Goal: Information Seeking & Learning: Learn about a topic

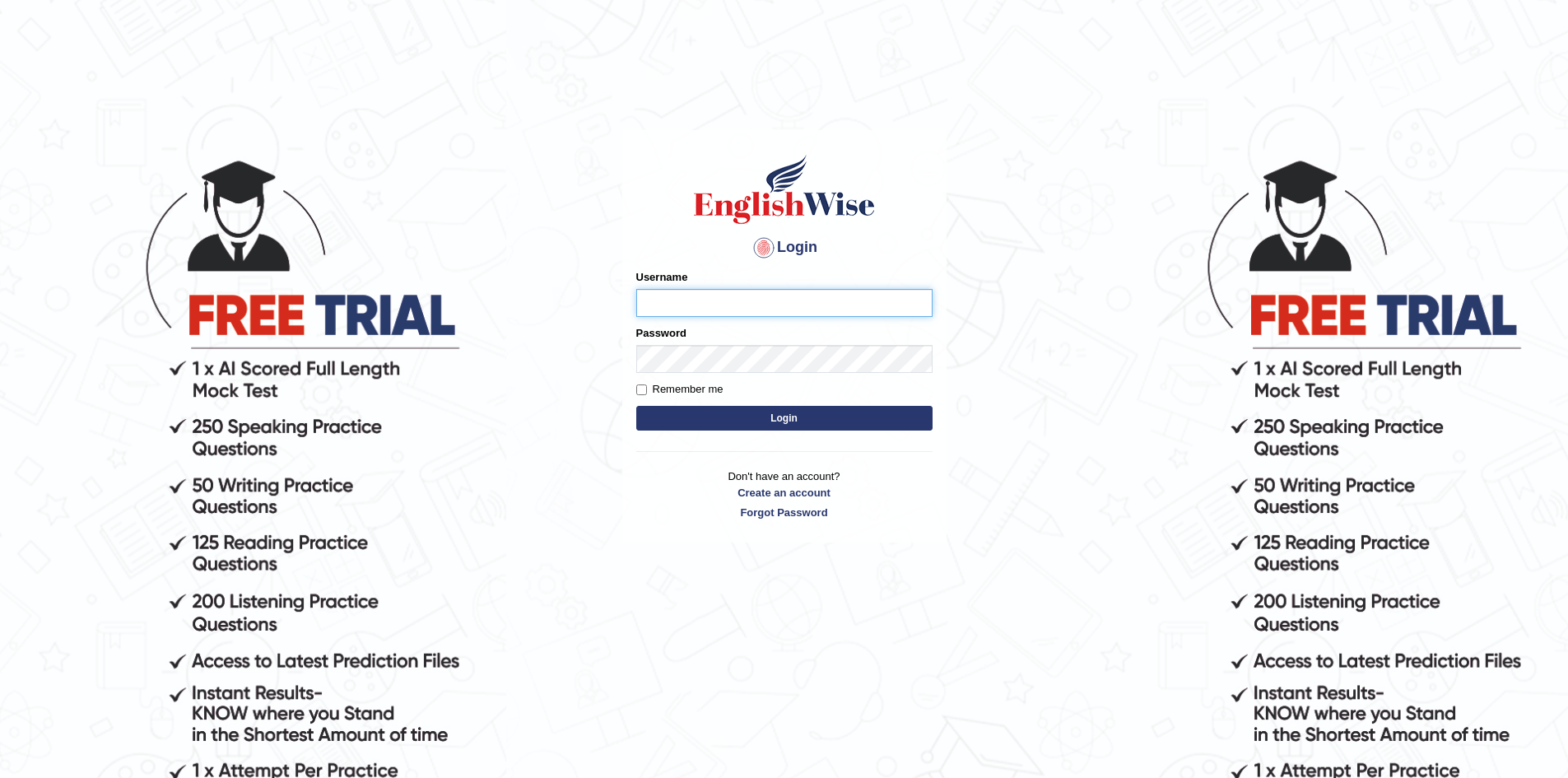
type input "Sprajapati"
click at [807, 412] on button "Login" at bounding box center [784, 418] width 296 height 25
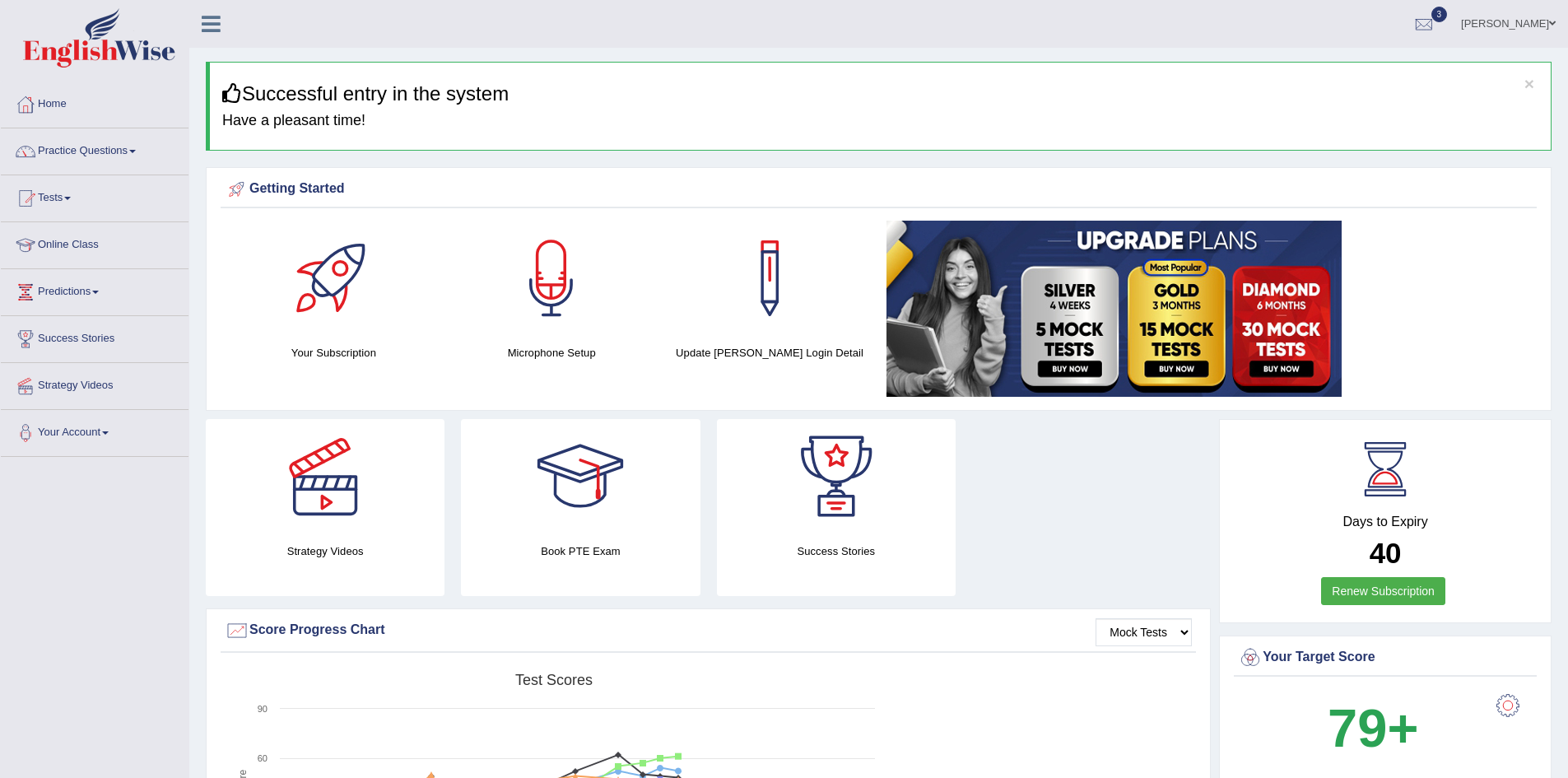
click at [89, 148] on link "Practice Questions" at bounding box center [95, 149] width 188 height 41
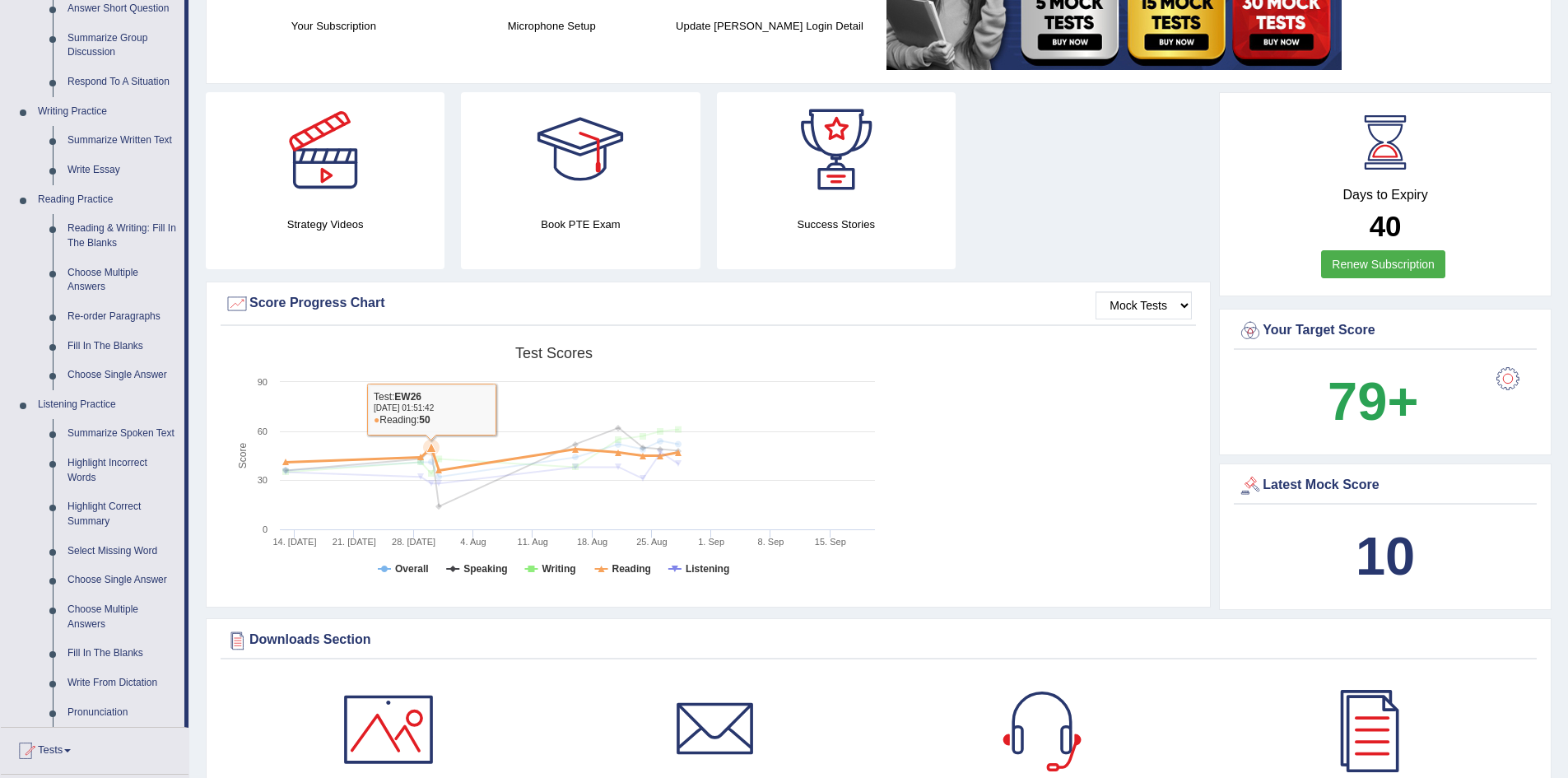
scroll to position [82, 0]
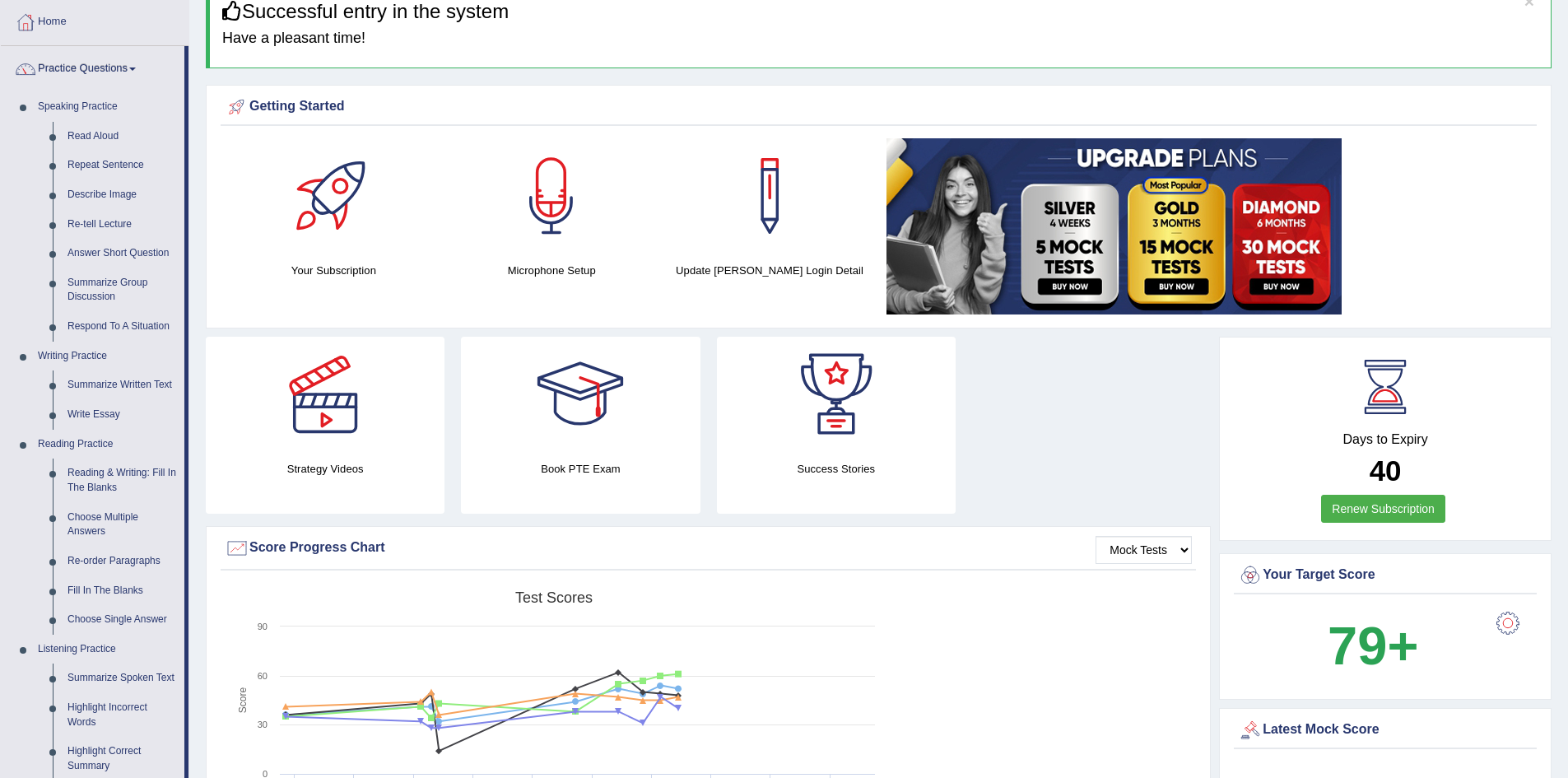
click at [1110, 683] on div "Created with Highcharts 7.1.2 Score Test scores Overall Speaking Writing Readin…" at bounding box center [708, 712] width 975 height 260
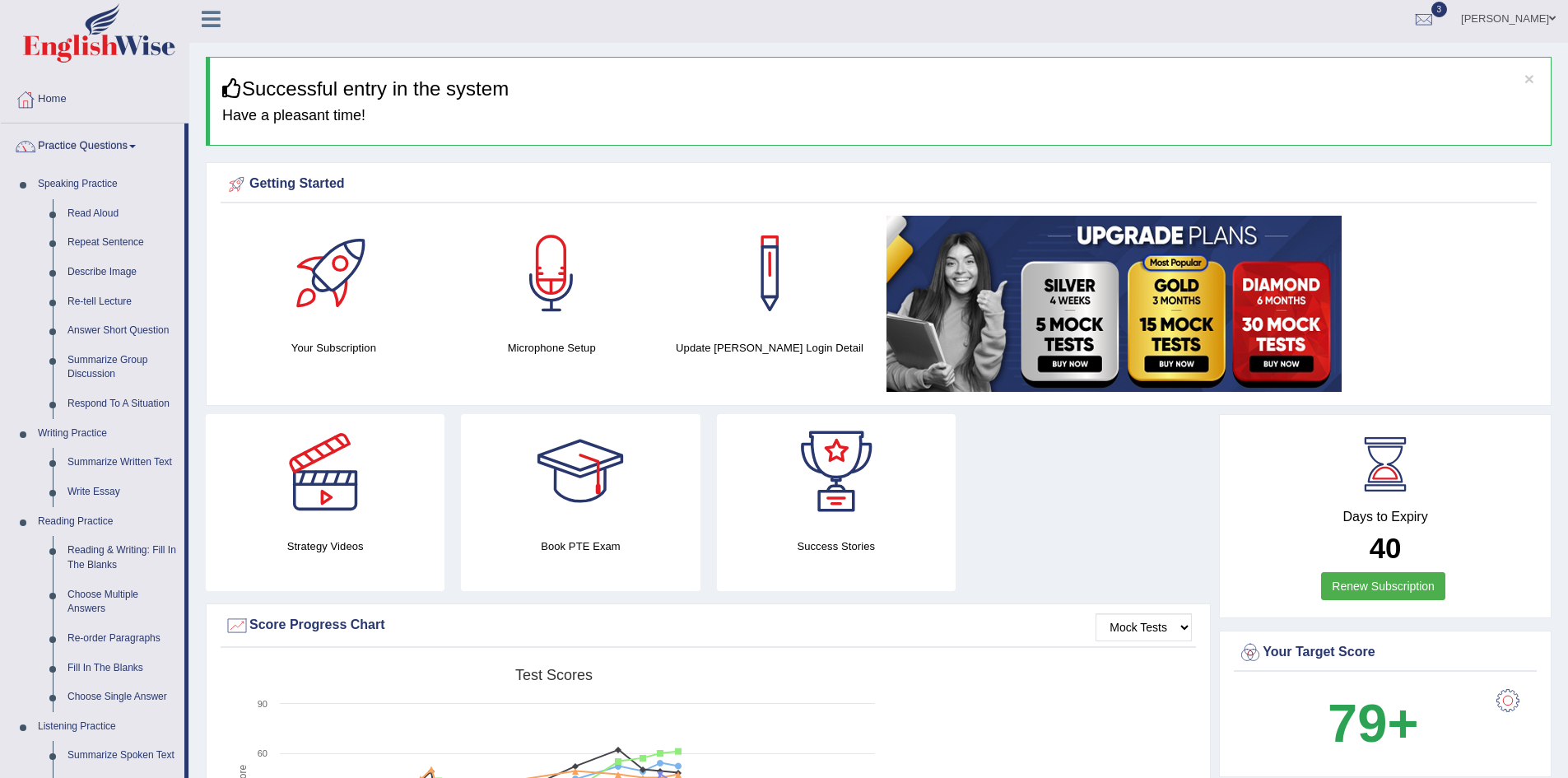
scroll to position [0, 0]
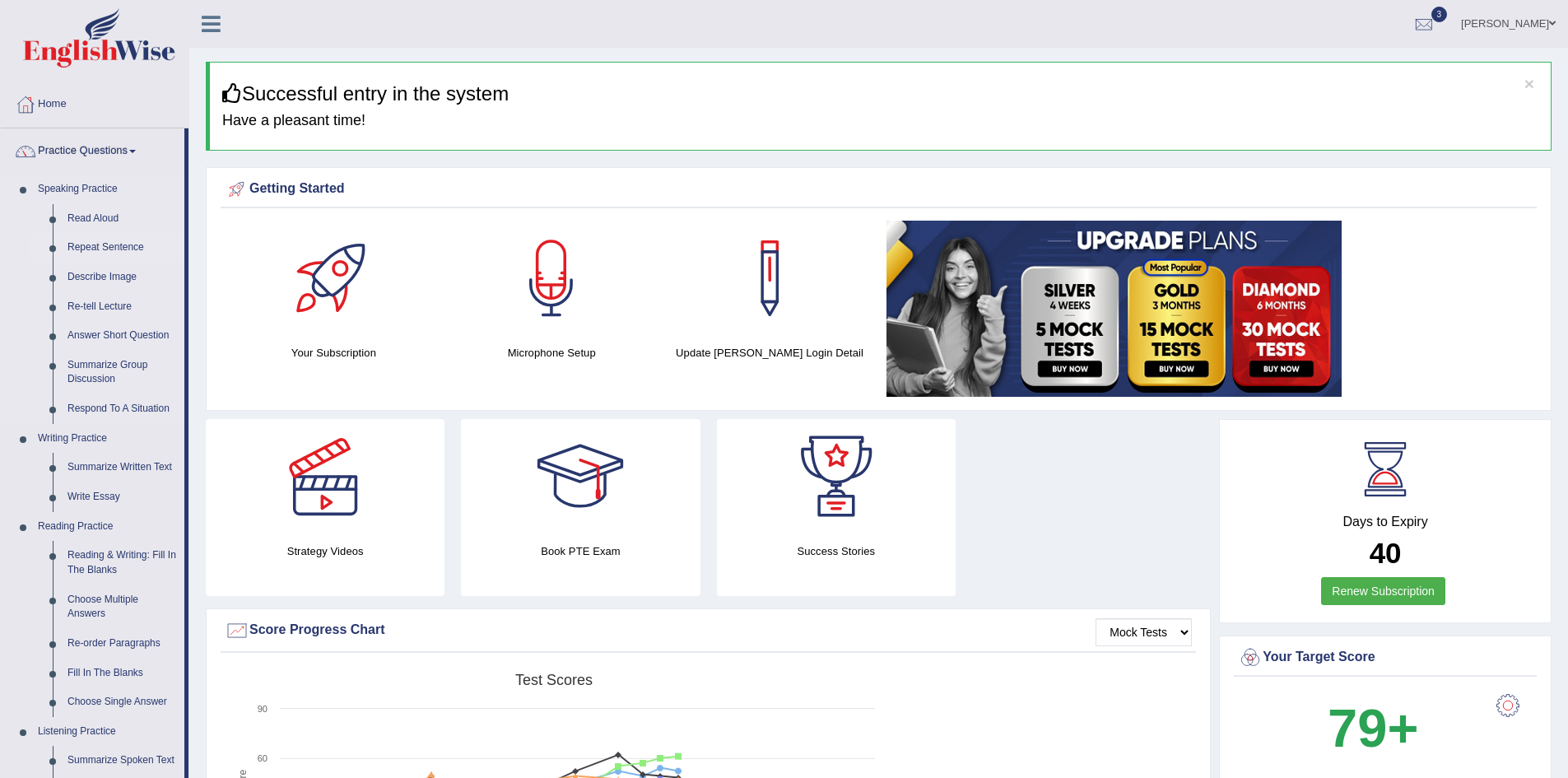
click at [83, 243] on link "Repeat Sentence" at bounding box center [122, 247] width 124 height 30
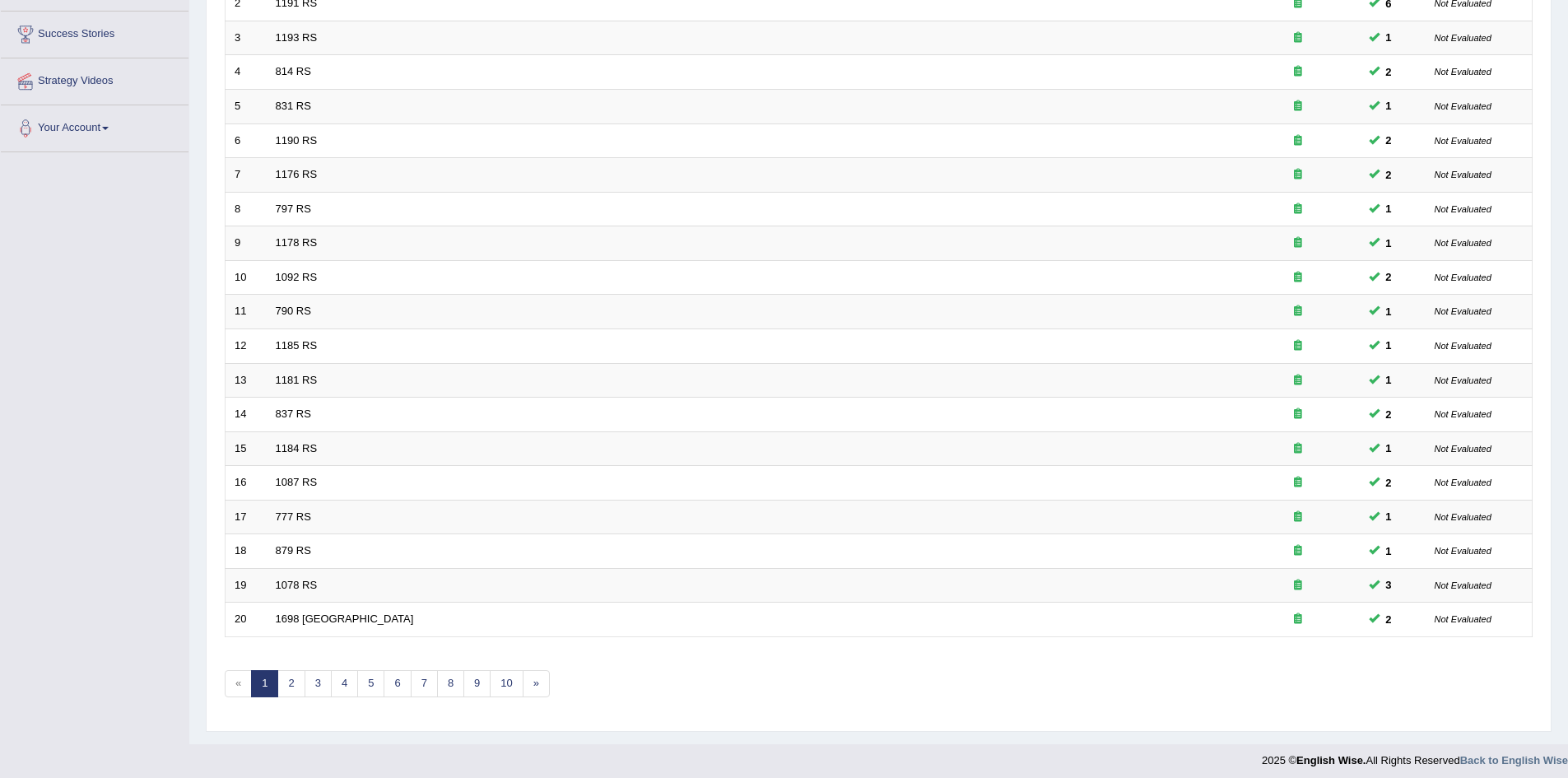
scroll to position [312, 0]
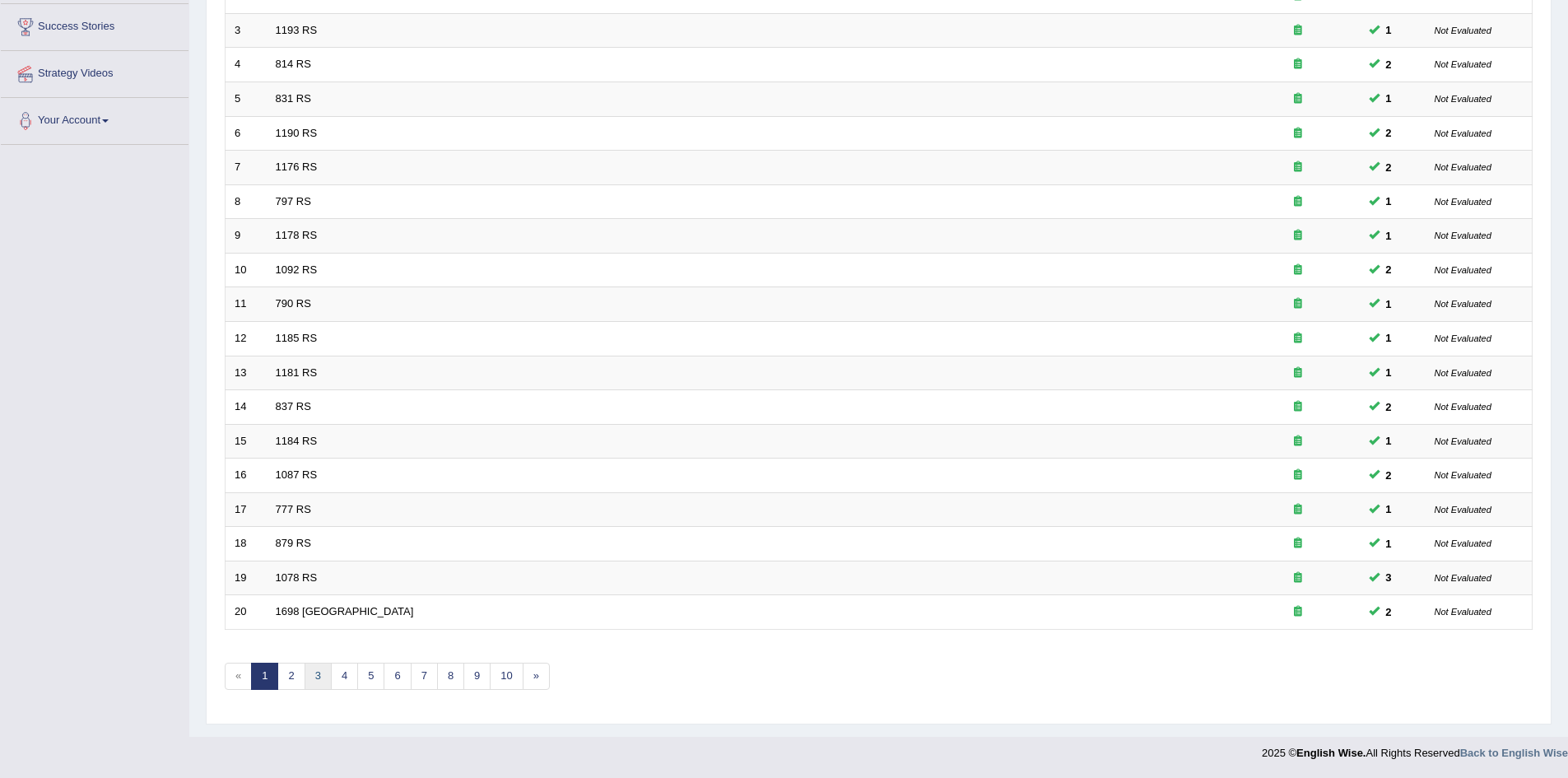
click at [320, 681] on link "3" at bounding box center [318, 676] width 27 height 27
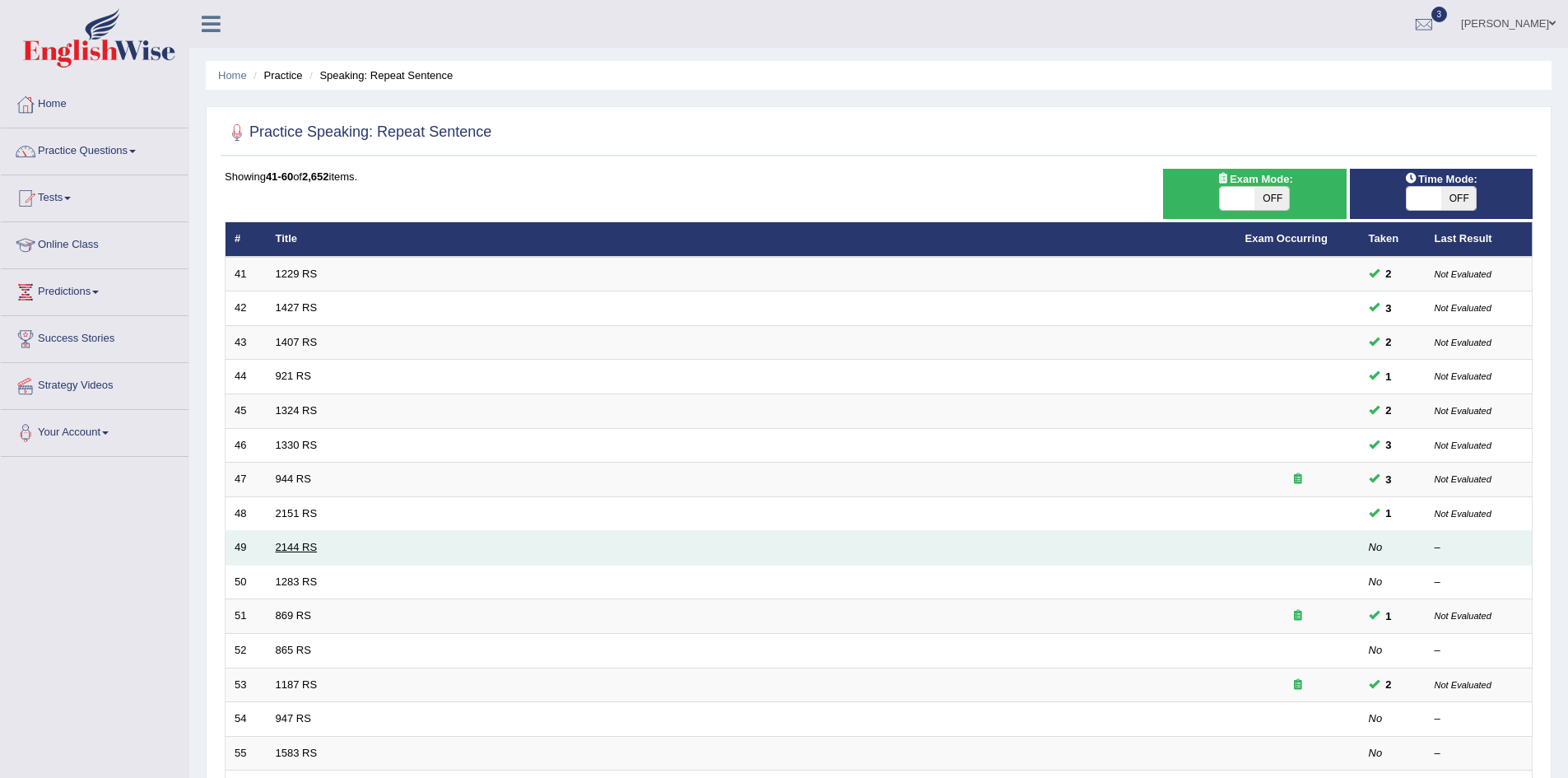
click at [301, 553] on link "2144 RS" at bounding box center [297, 546] width 42 height 13
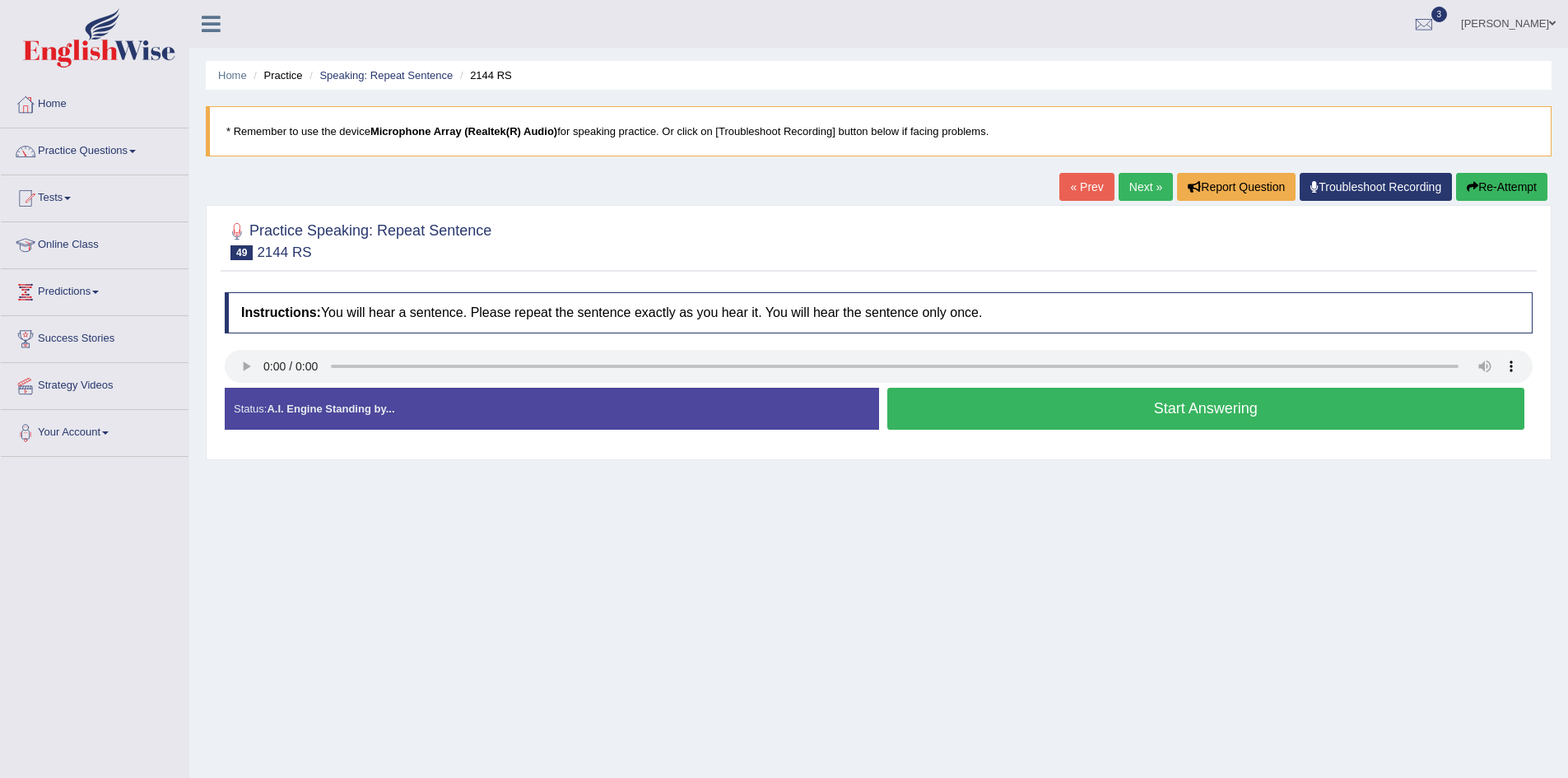
click at [1064, 664] on div "Home Practice Speaking: Repeat Sentence 2144 RS * Remember to use the device Mi…" at bounding box center [879, 411] width 1379 height 823
click at [1214, 410] on button "Start Answering" at bounding box center [1206, 408] width 638 height 42
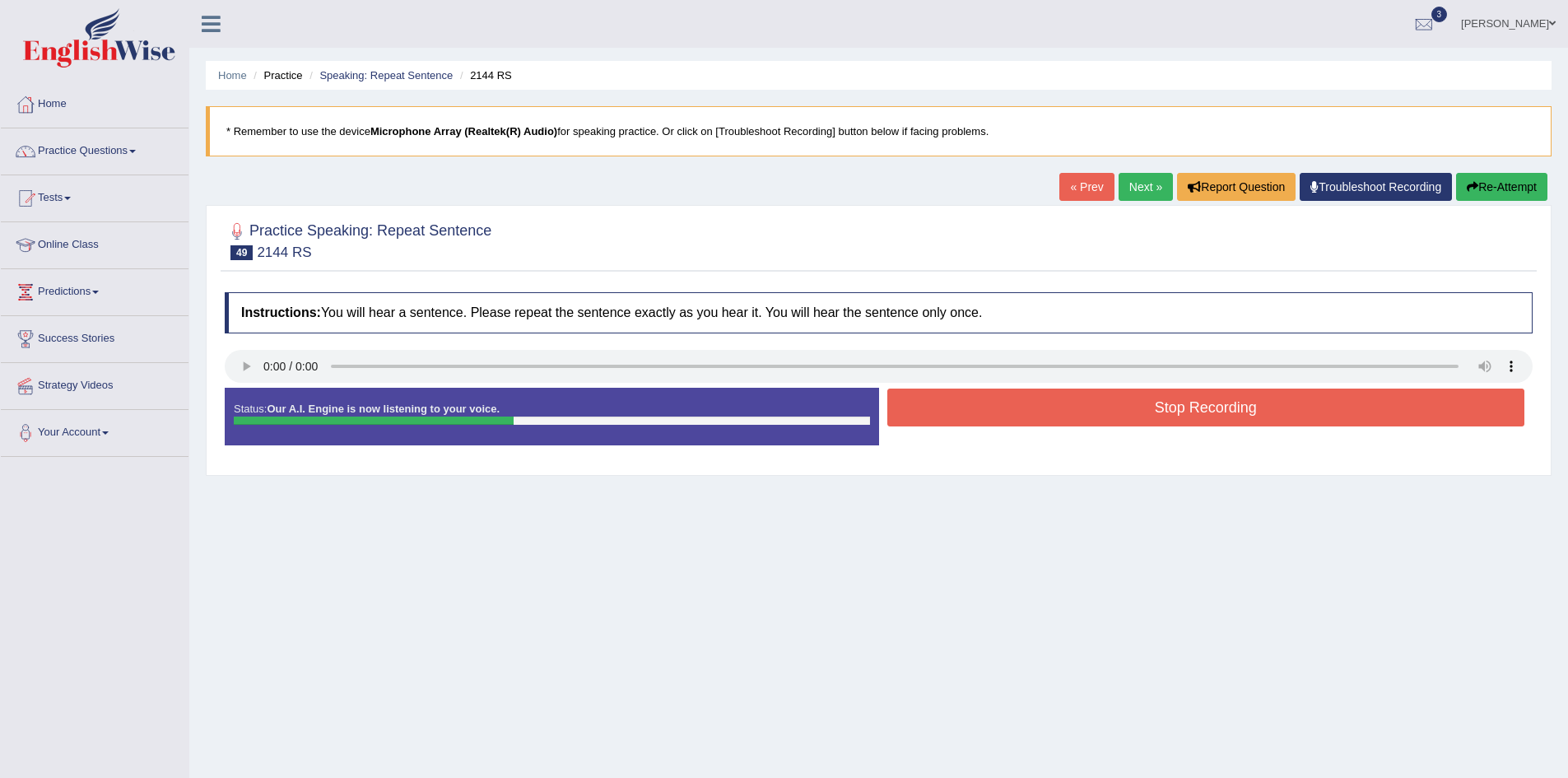
click at [1212, 412] on button "Stop Recording" at bounding box center [1206, 407] width 638 height 38
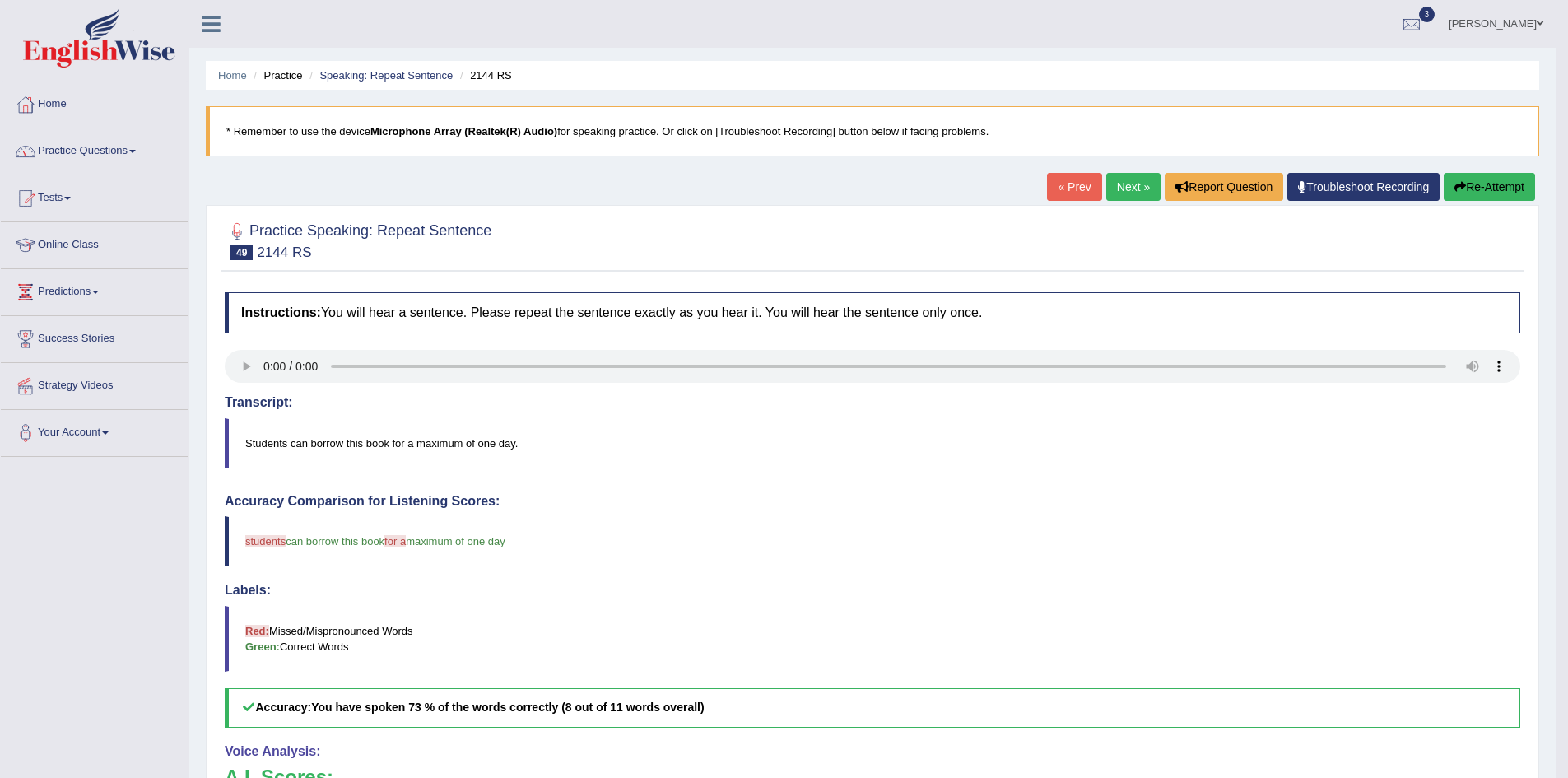
click at [1122, 182] on link "Next »" at bounding box center [1133, 186] width 54 height 28
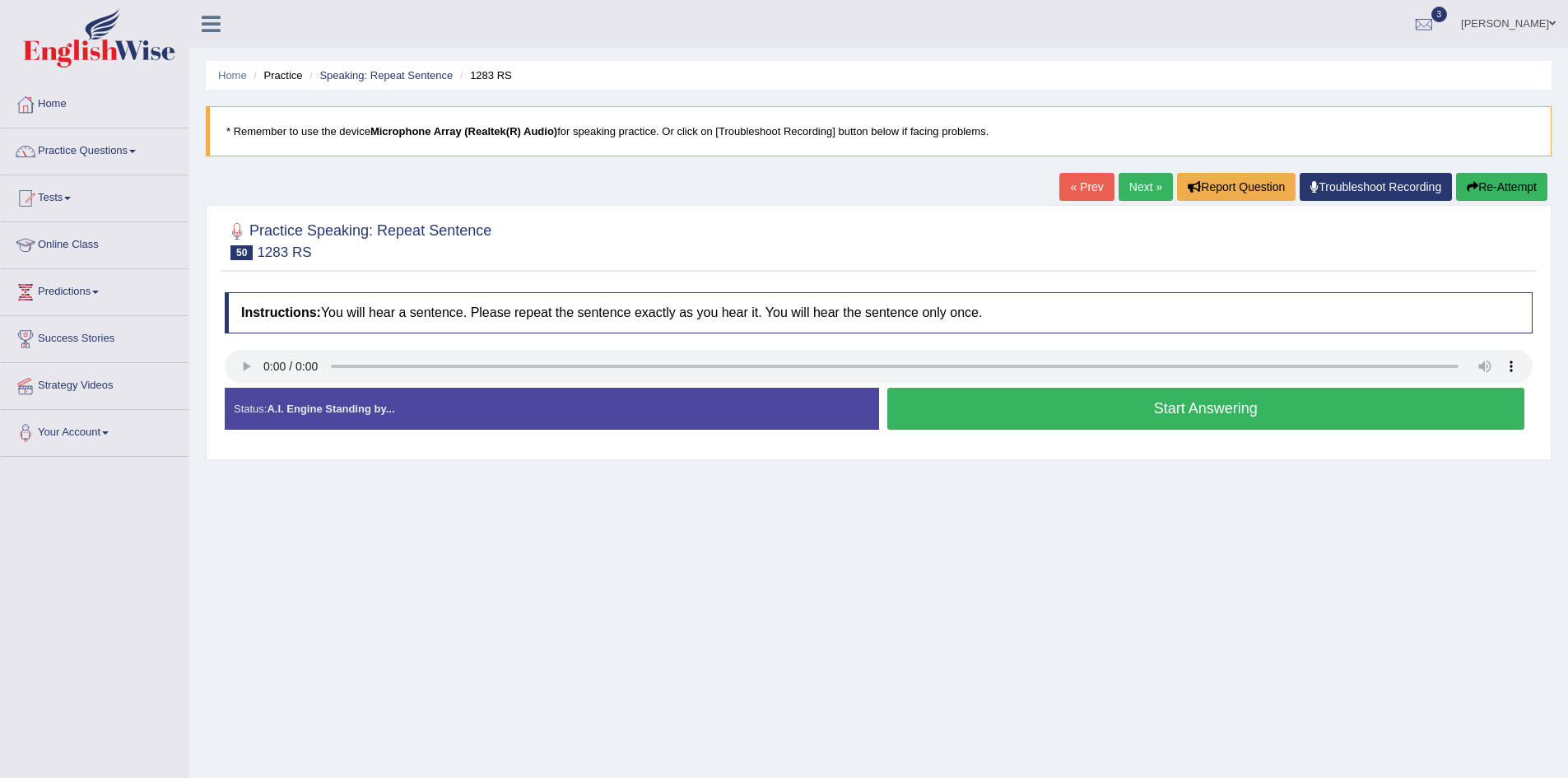
click at [1225, 413] on button "Start Answering" at bounding box center [1206, 408] width 638 height 42
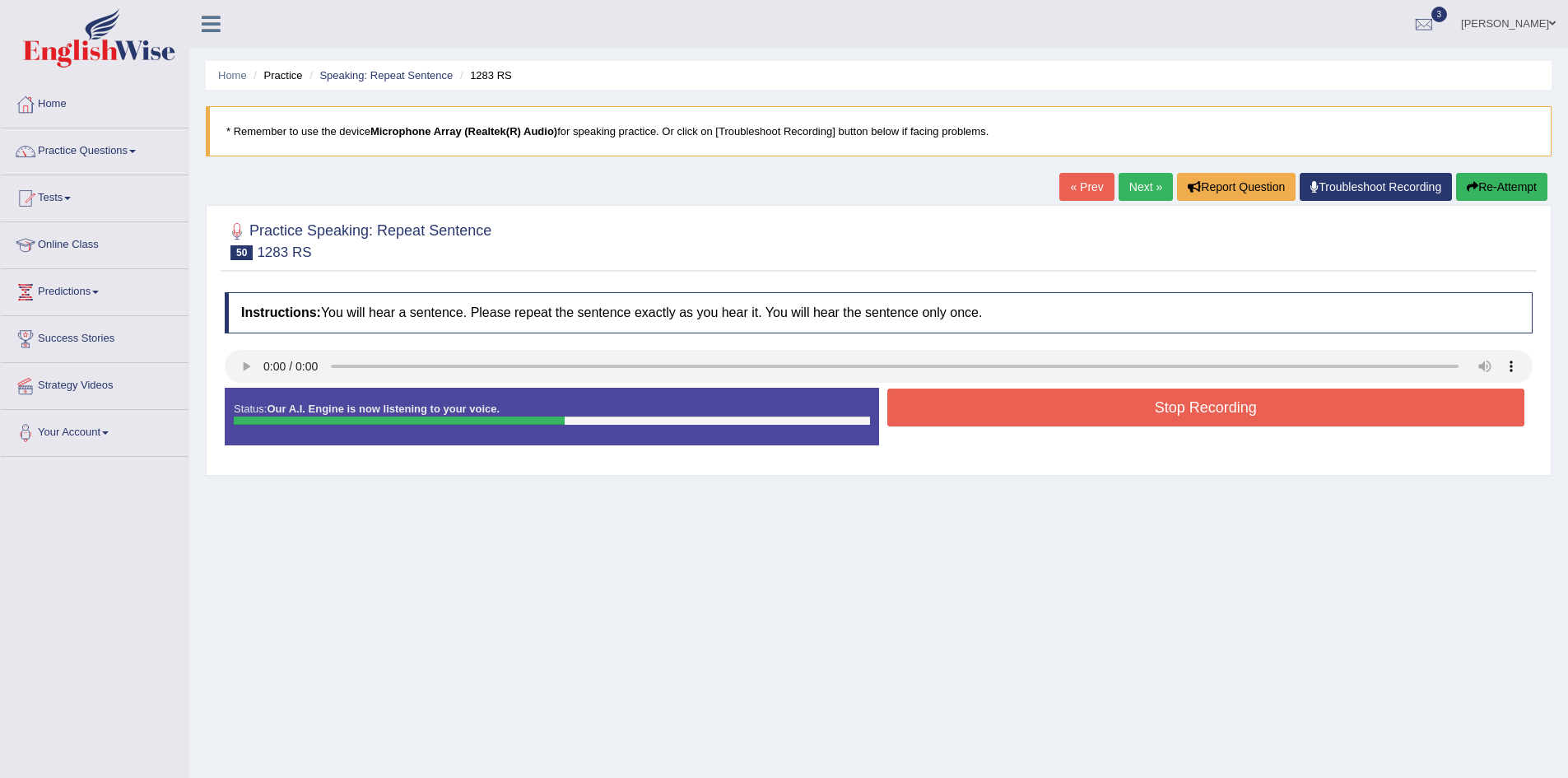
click at [1209, 412] on button "Stop Recording" at bounding box center [1206, 407] width 638 height 38
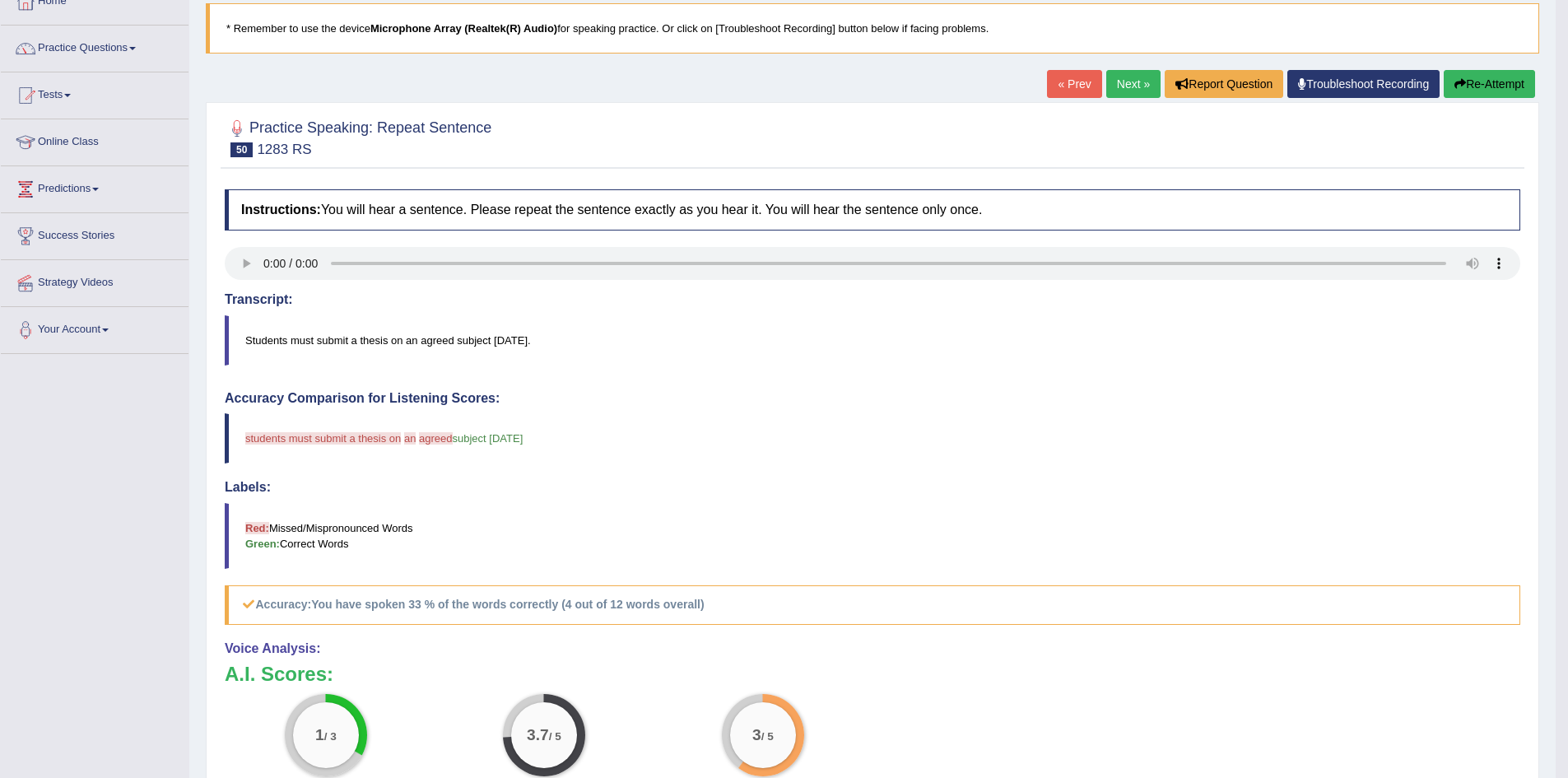
scroll to position [8, 0]
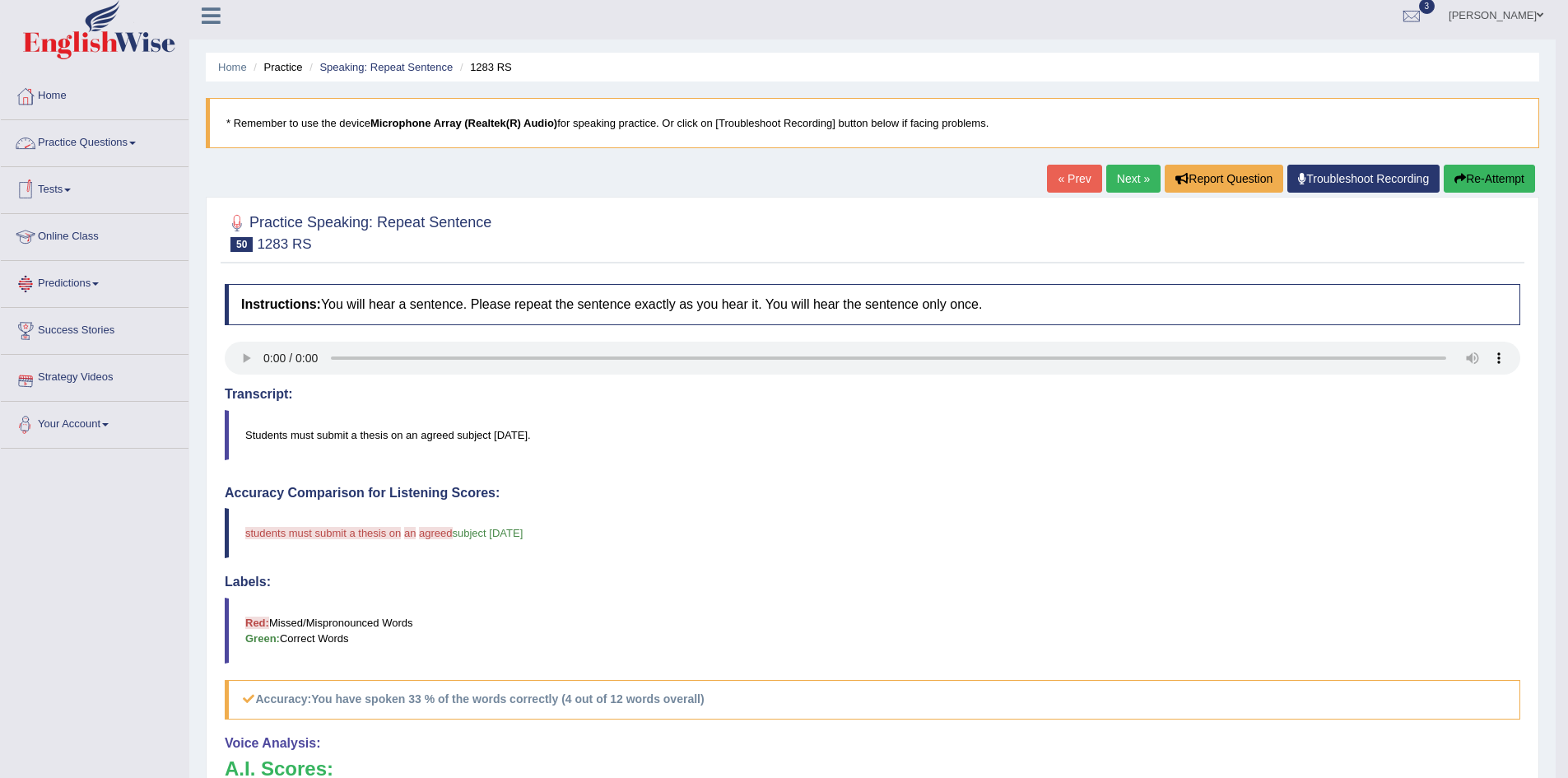
click at [81, 149] on link "Practice Questions" at bounding box center [95, 140] width 188 height 41
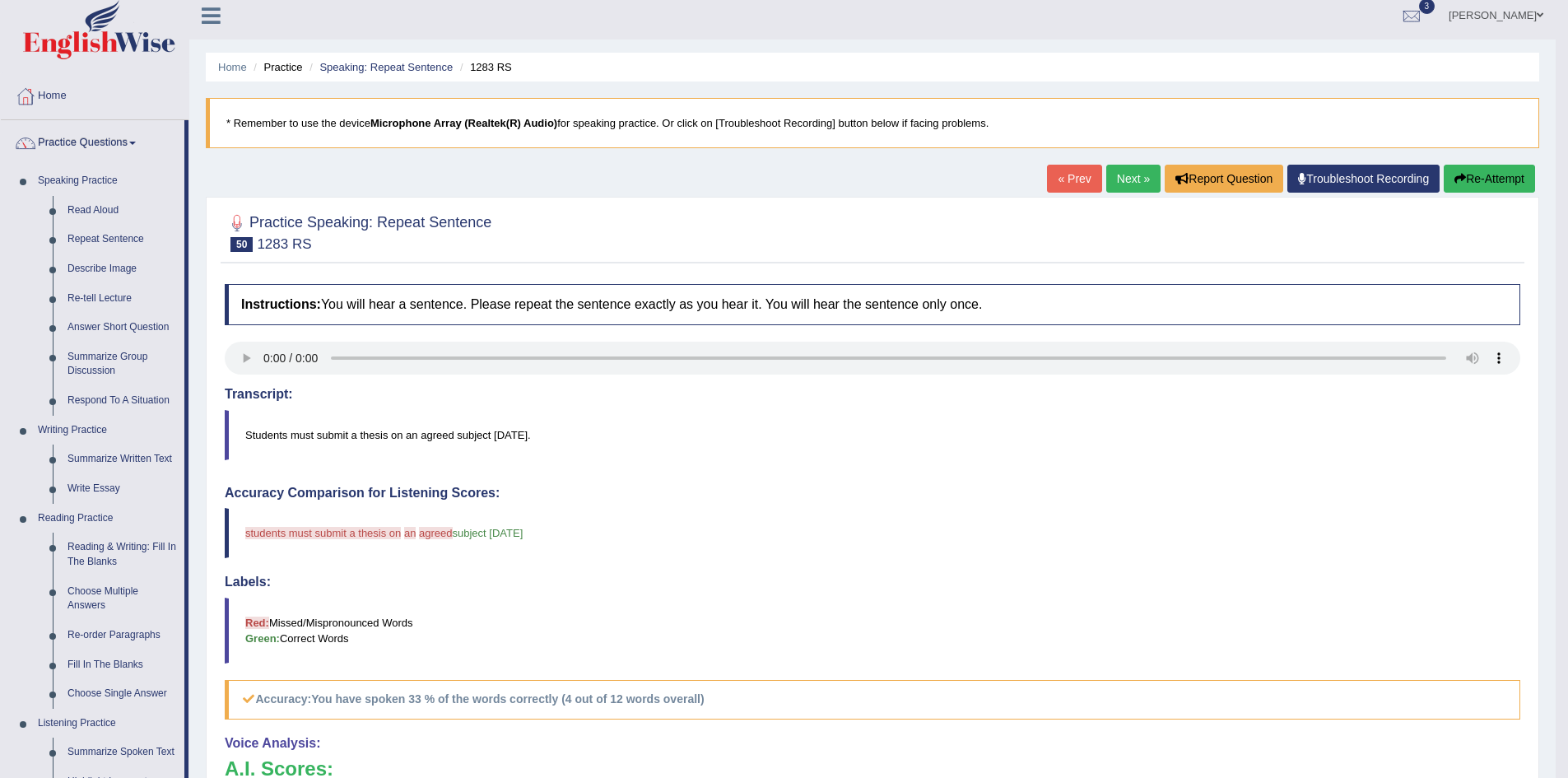
click at [1127, 171] on link "Next »" at bounding box center [1133, 178] width 54 height 28
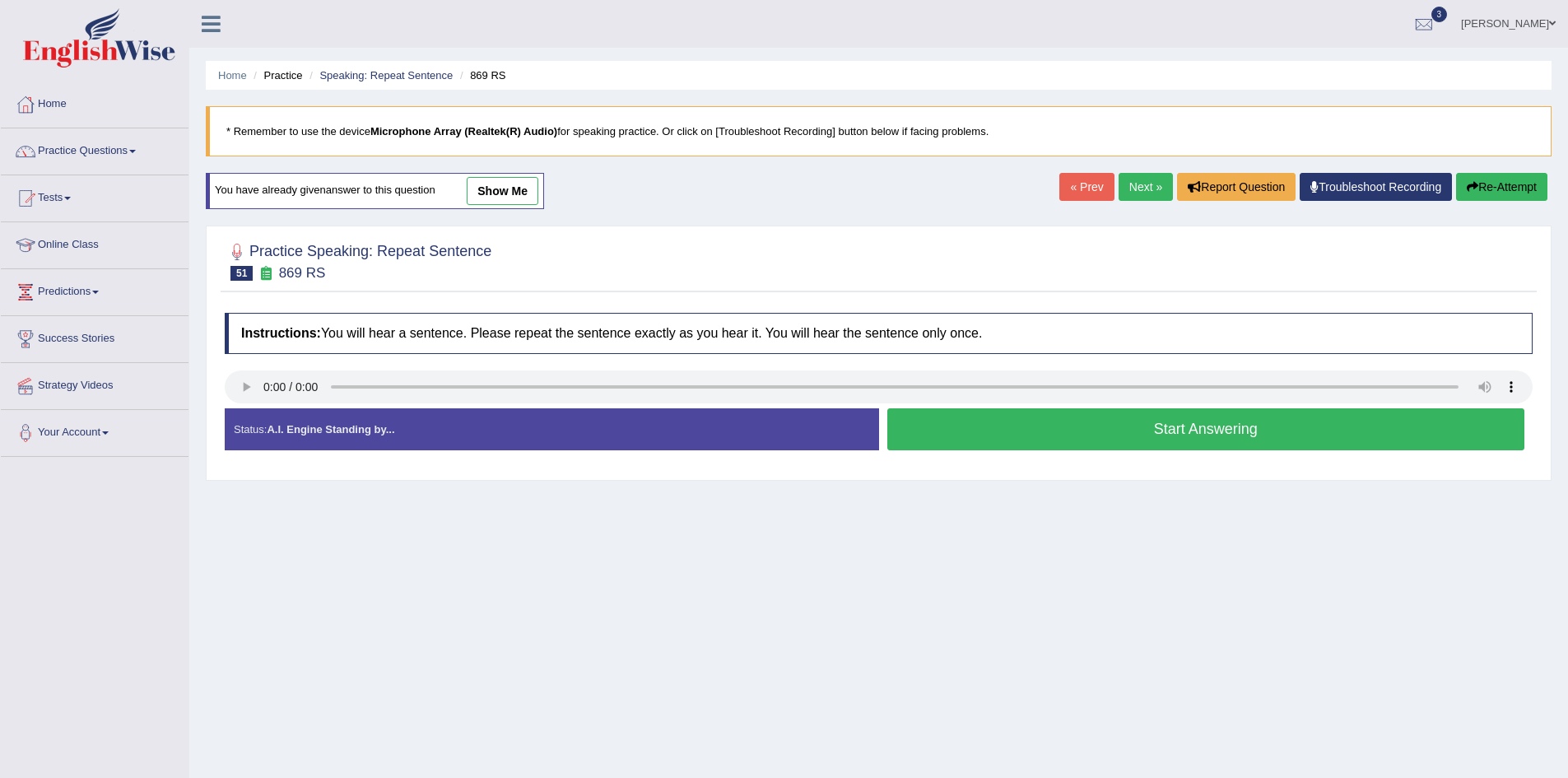
click at [1209, 431] on button "Start Answering" at bounding box center [1206, 430] width 638 height 42
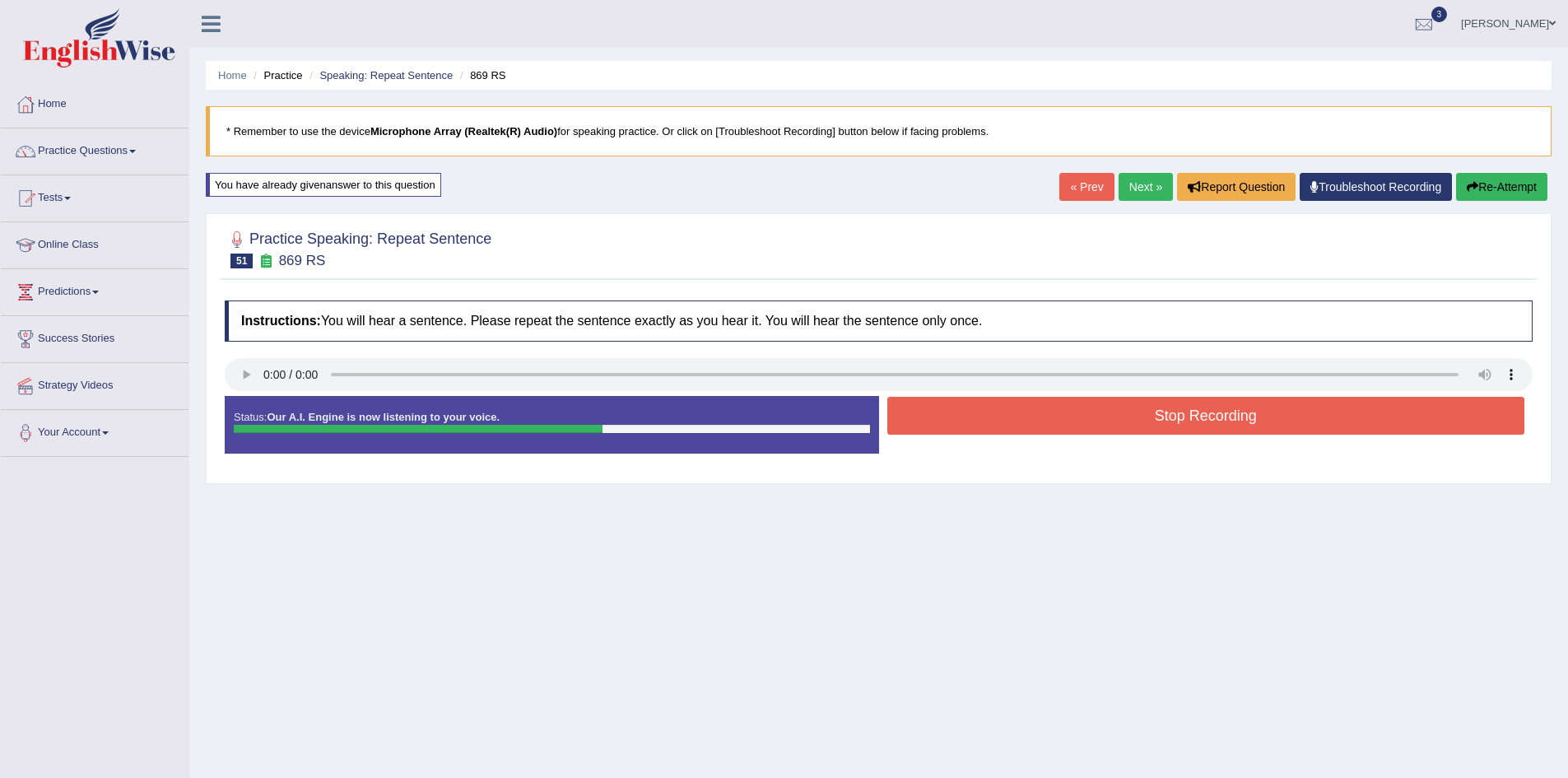
click at [1200, 417] on button "Stop Recording" at bounding box center [1206, 415] width 638 height 38
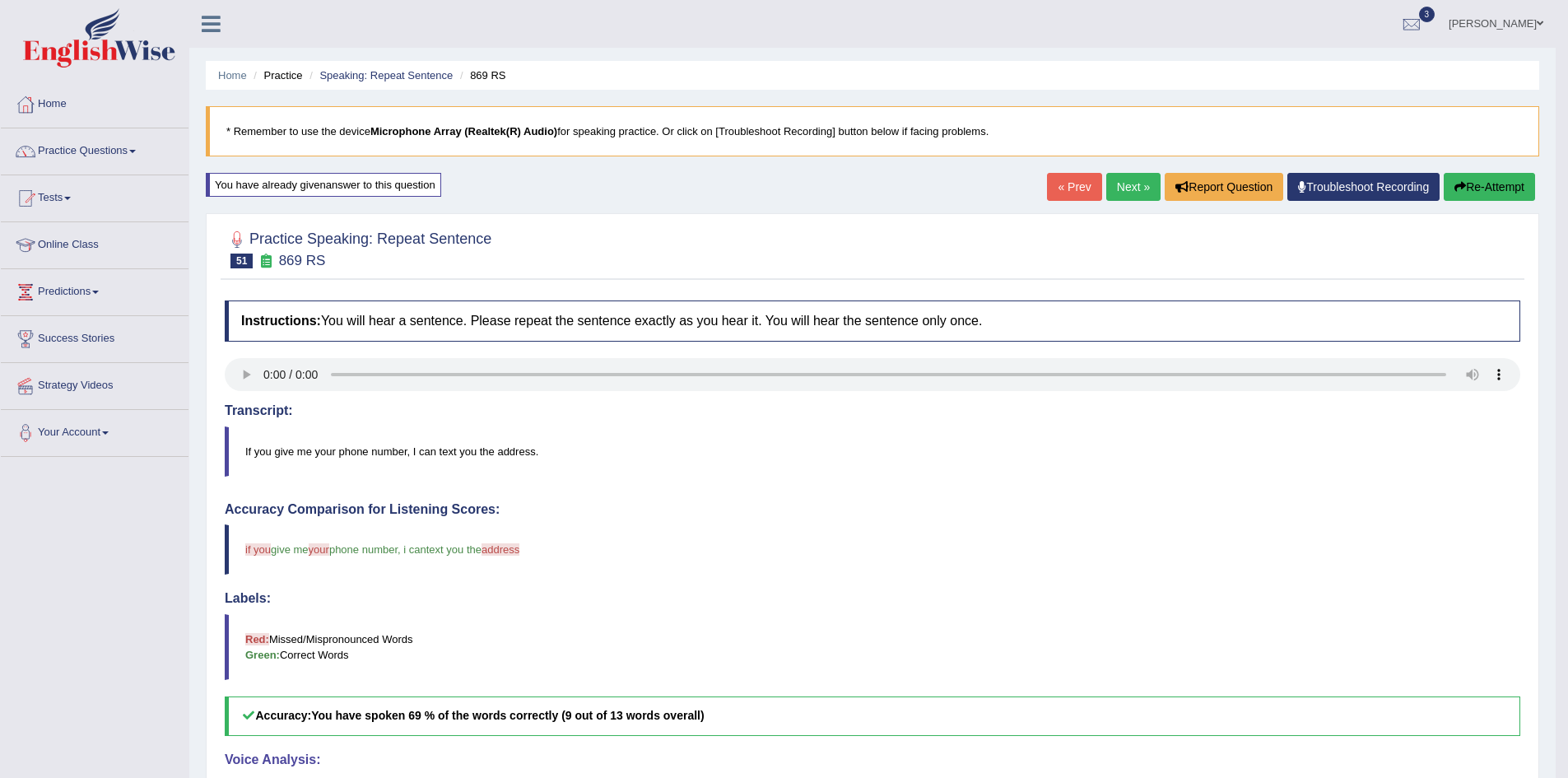
click at [1119, 185] on link "Next »" at bounding box center [1133, 186] width 54 height 28
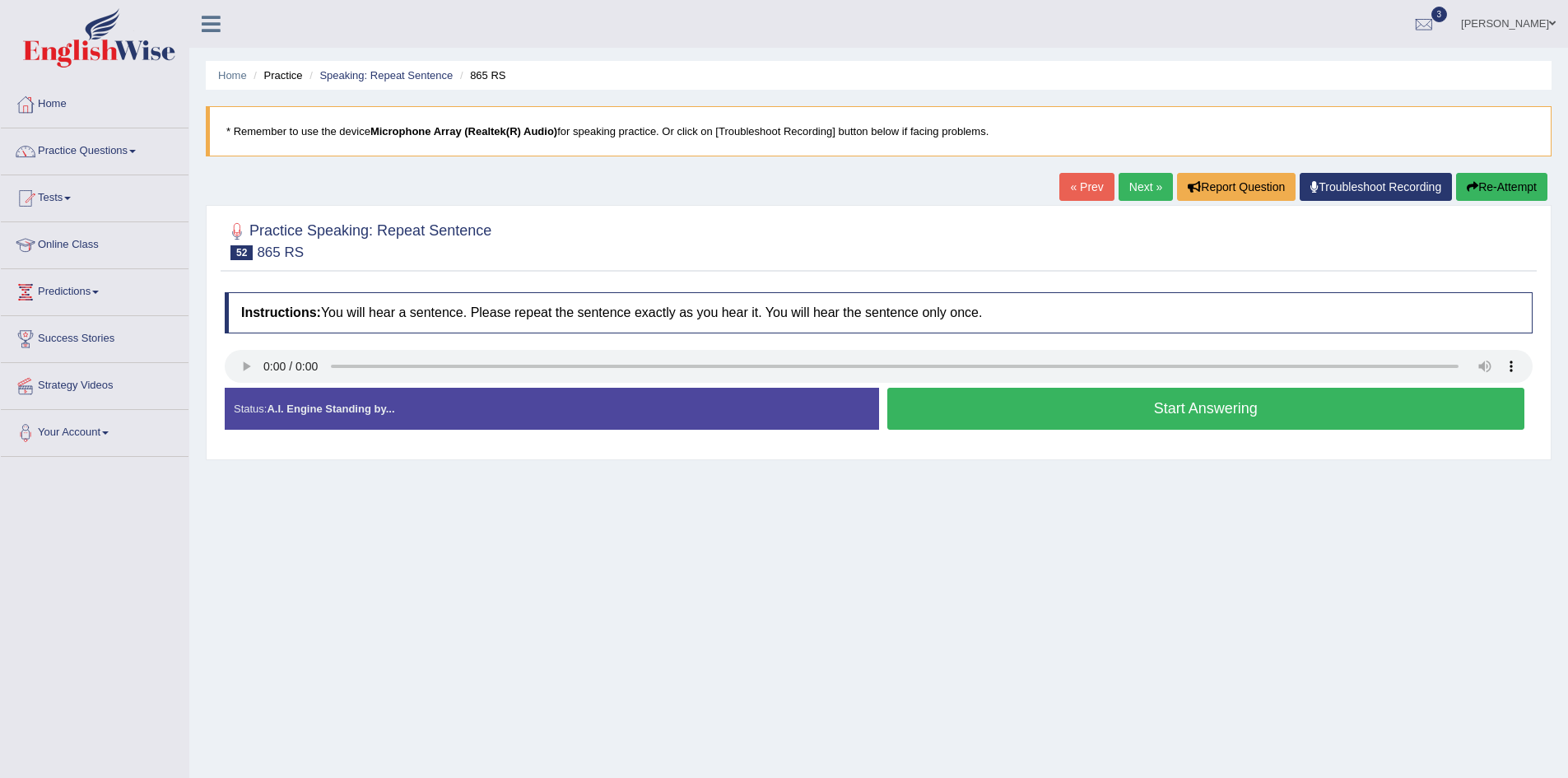
click at [1174, 401] on button "Start Answering" at bounding box center [1206, 408] width 638 height 42
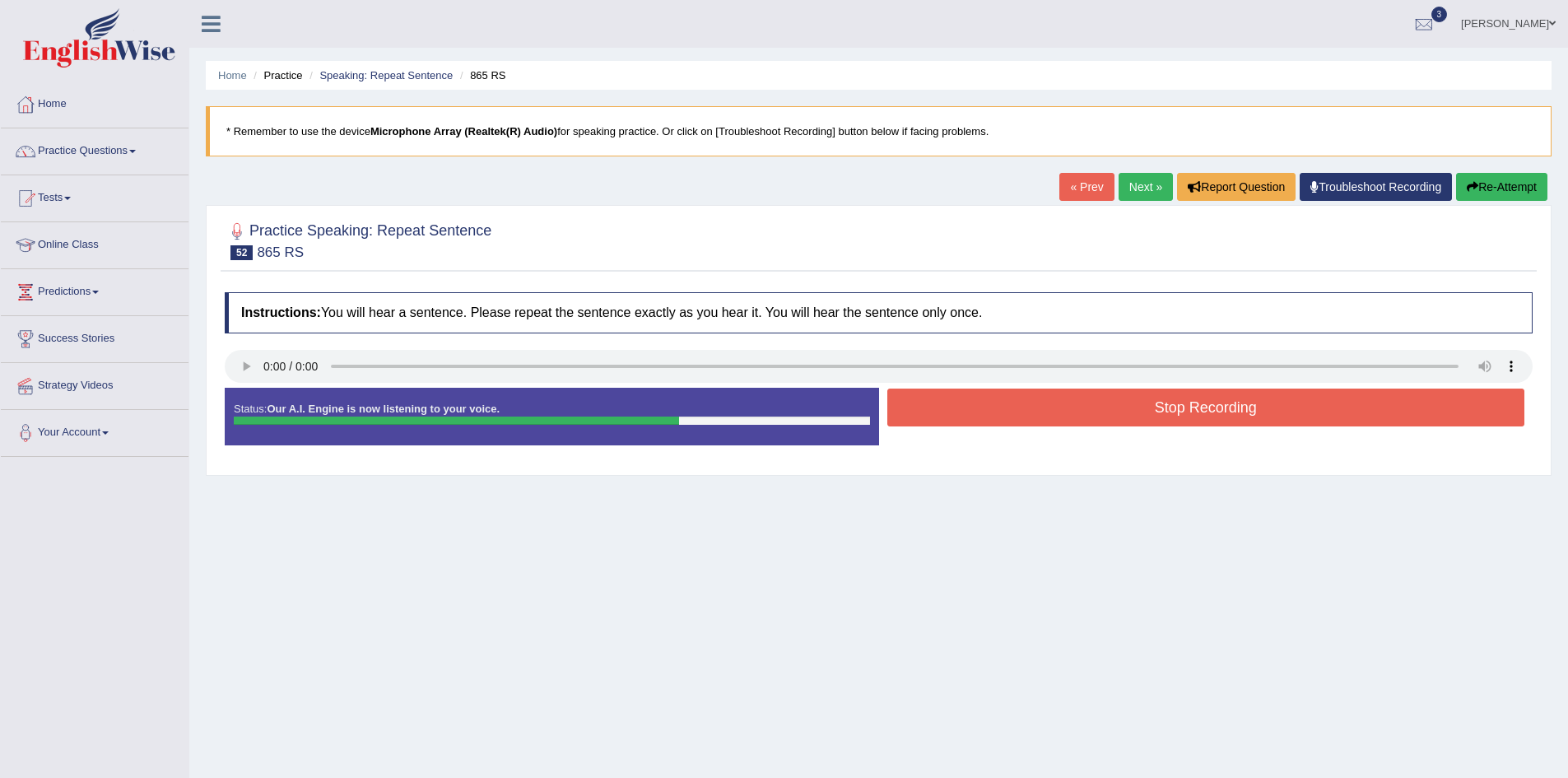
click at [1223, 414] on button "Stop Recording" at bounding box center [1206, 407] width 638 height 38
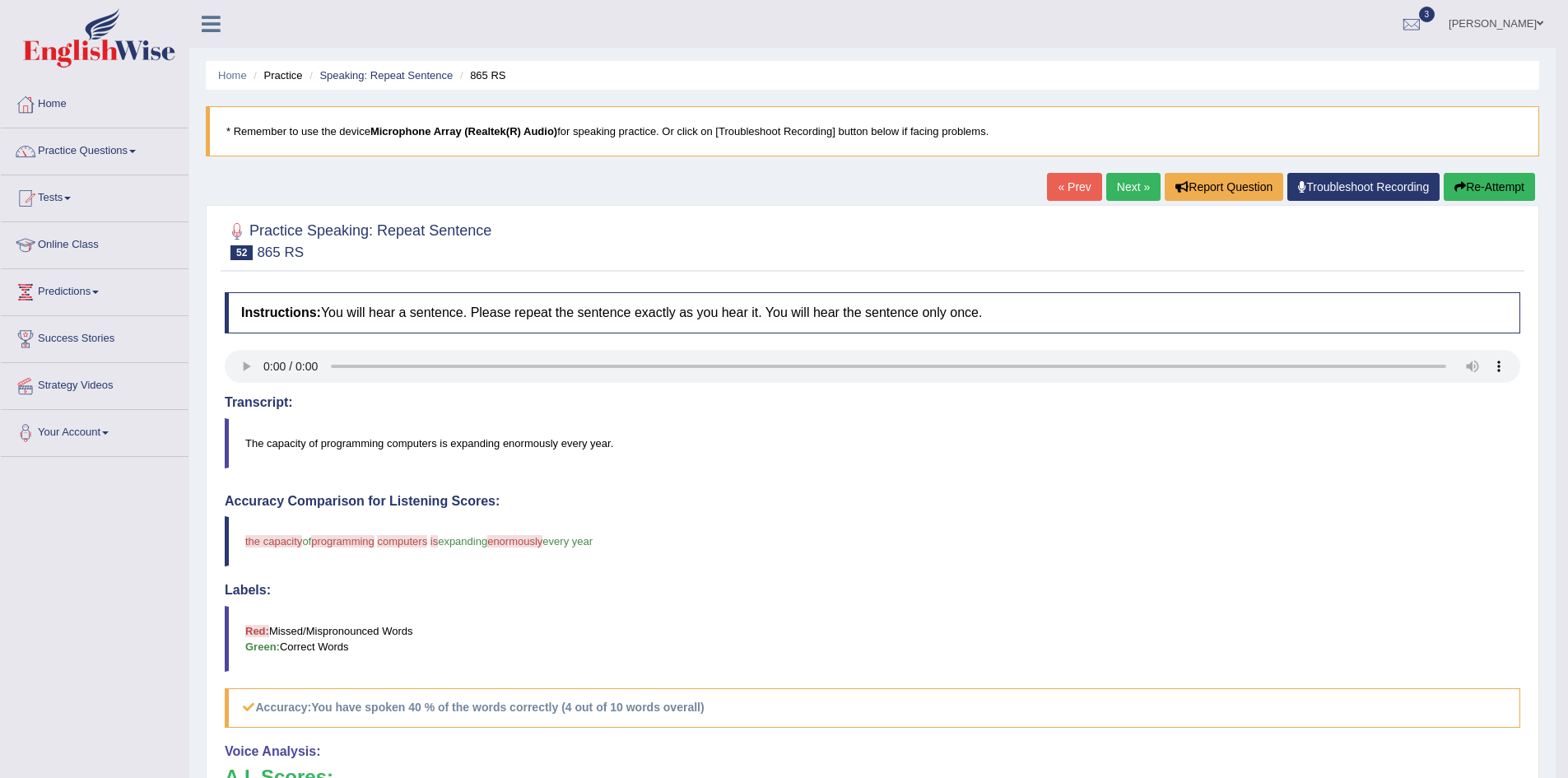
click at [1499, 189] on button "Re-Attempt" at bounding box center [1489, 186] width 91 height 28
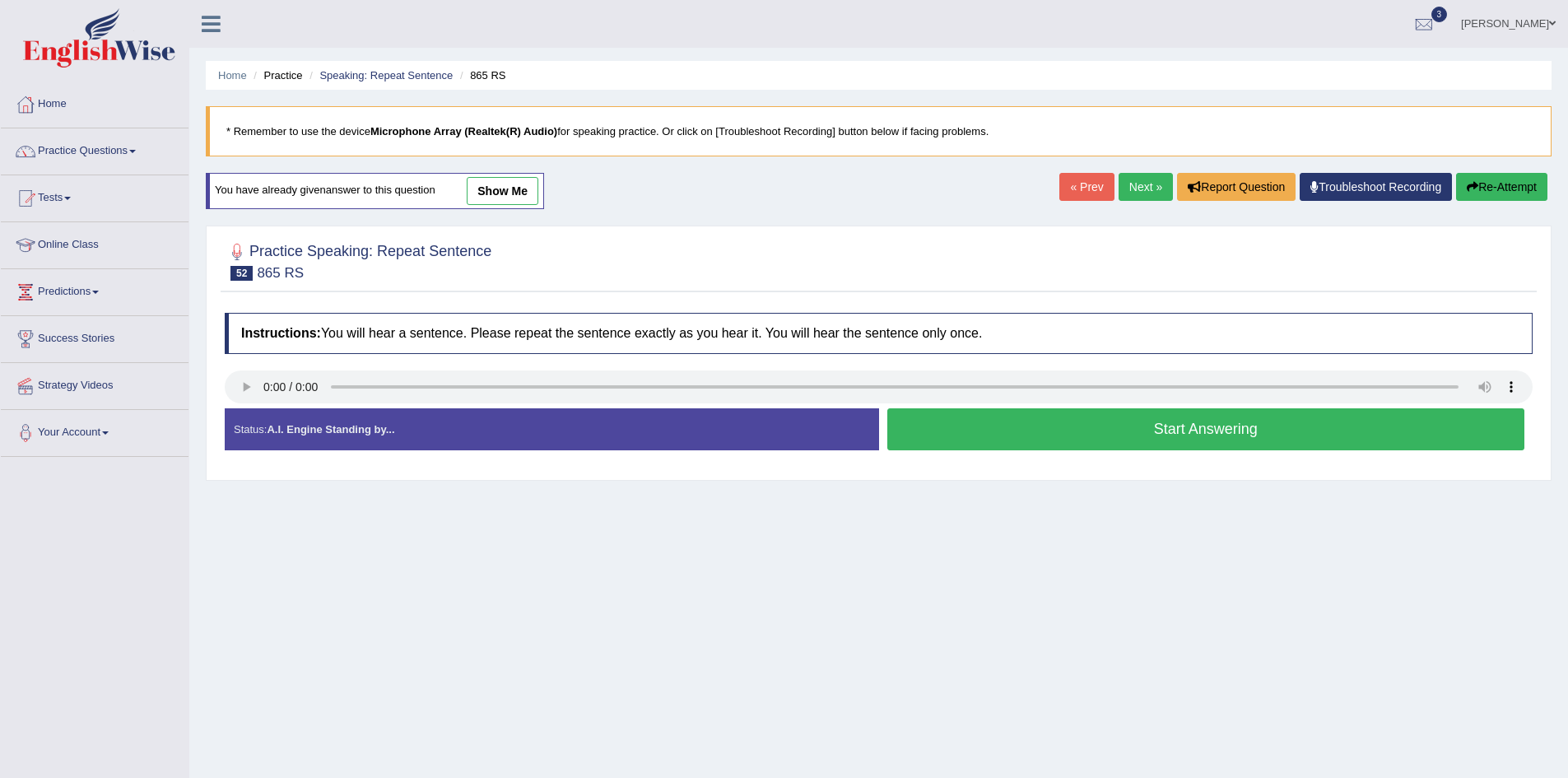
click at [1219, 439] on button "Start Answering" at bounding box center [1206, 430] width 638 height 42
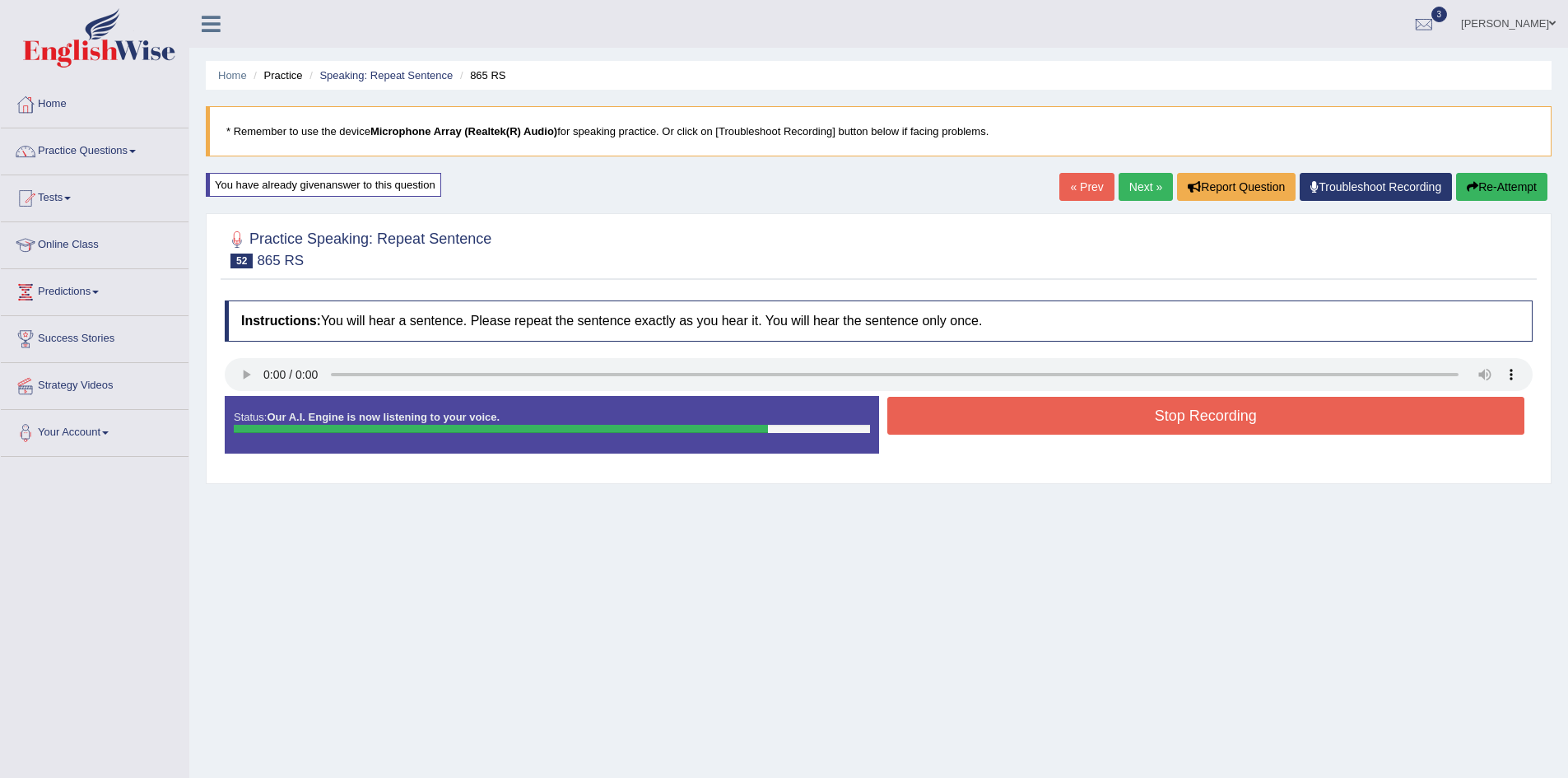
click at [1207, 413] on button "Stop Recording" at bounding box center [1206, 415] width 638 height 38
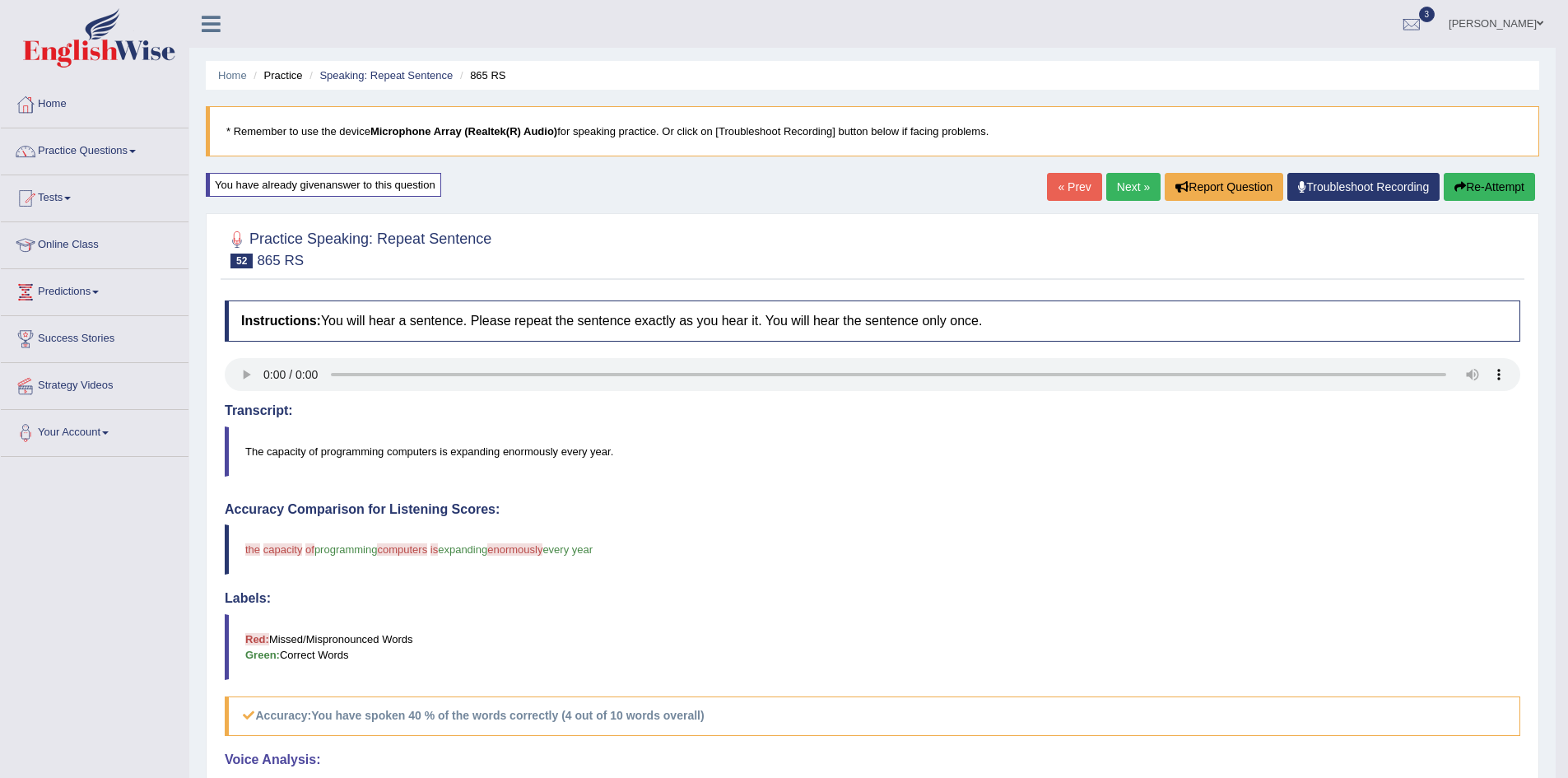
click at [1487, 184] on button "Re-Attempt" at bounding box center [1489, 186] width 91 height 28
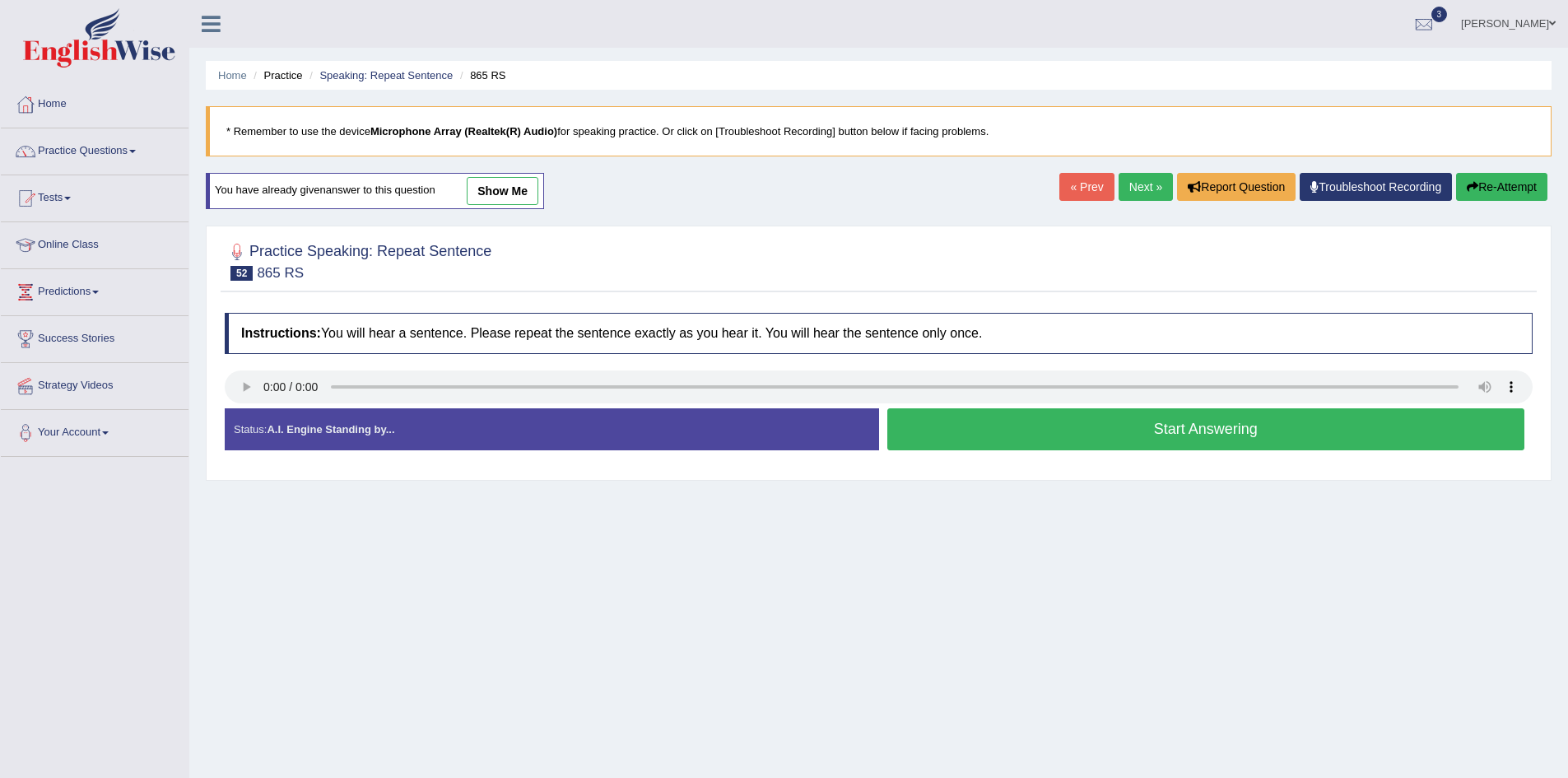
click at [1225, 428] on button "Start Answering" at bounding box center [1206, 430] width 638 height 42
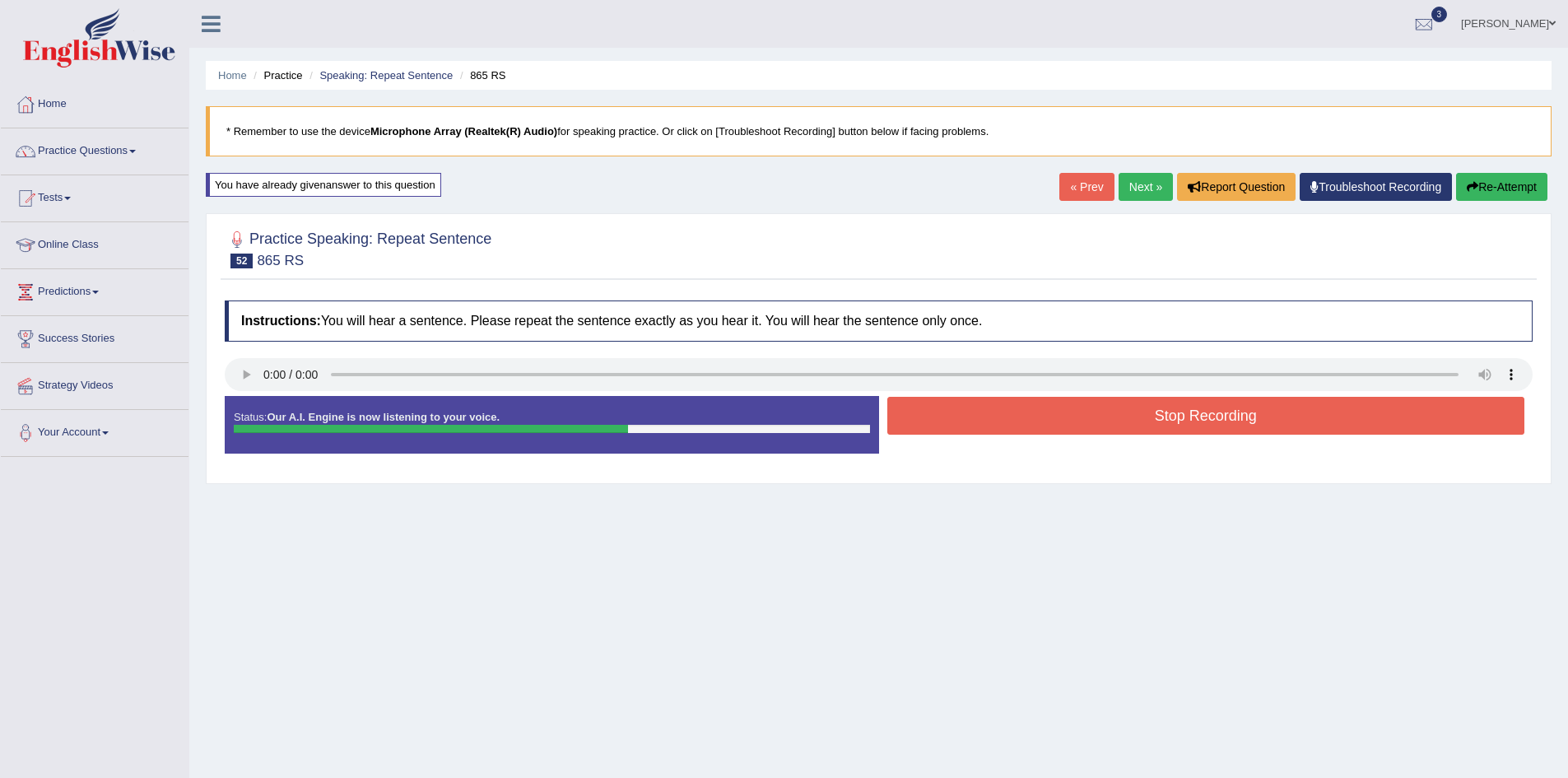
click at [1231, 423] on button "Stop Recording" at bounding box center [1206, 415] width 638 height 38
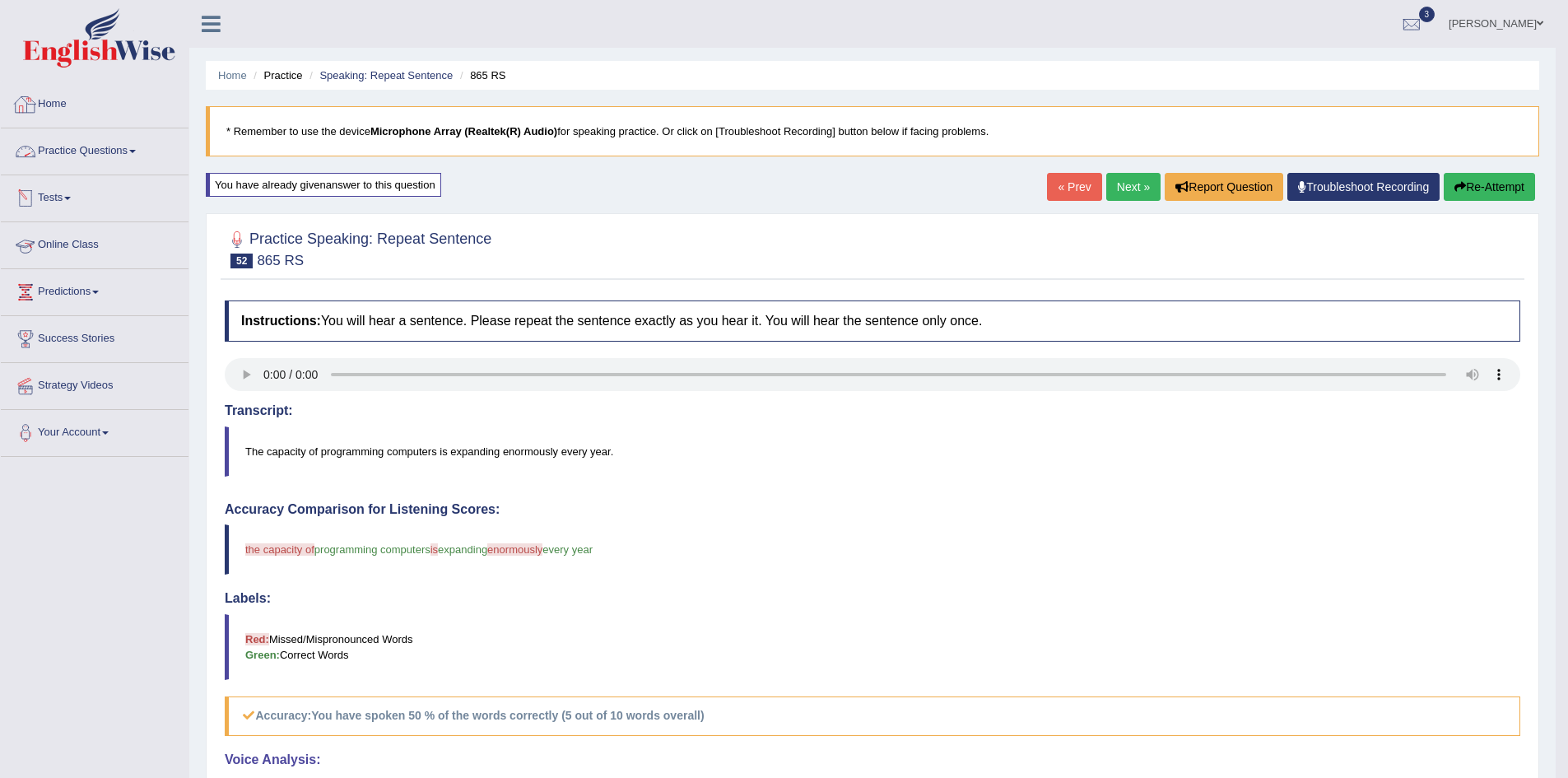
click at [58, 103] on link "Home" at bounding box center [95, 101] width 188 height 41
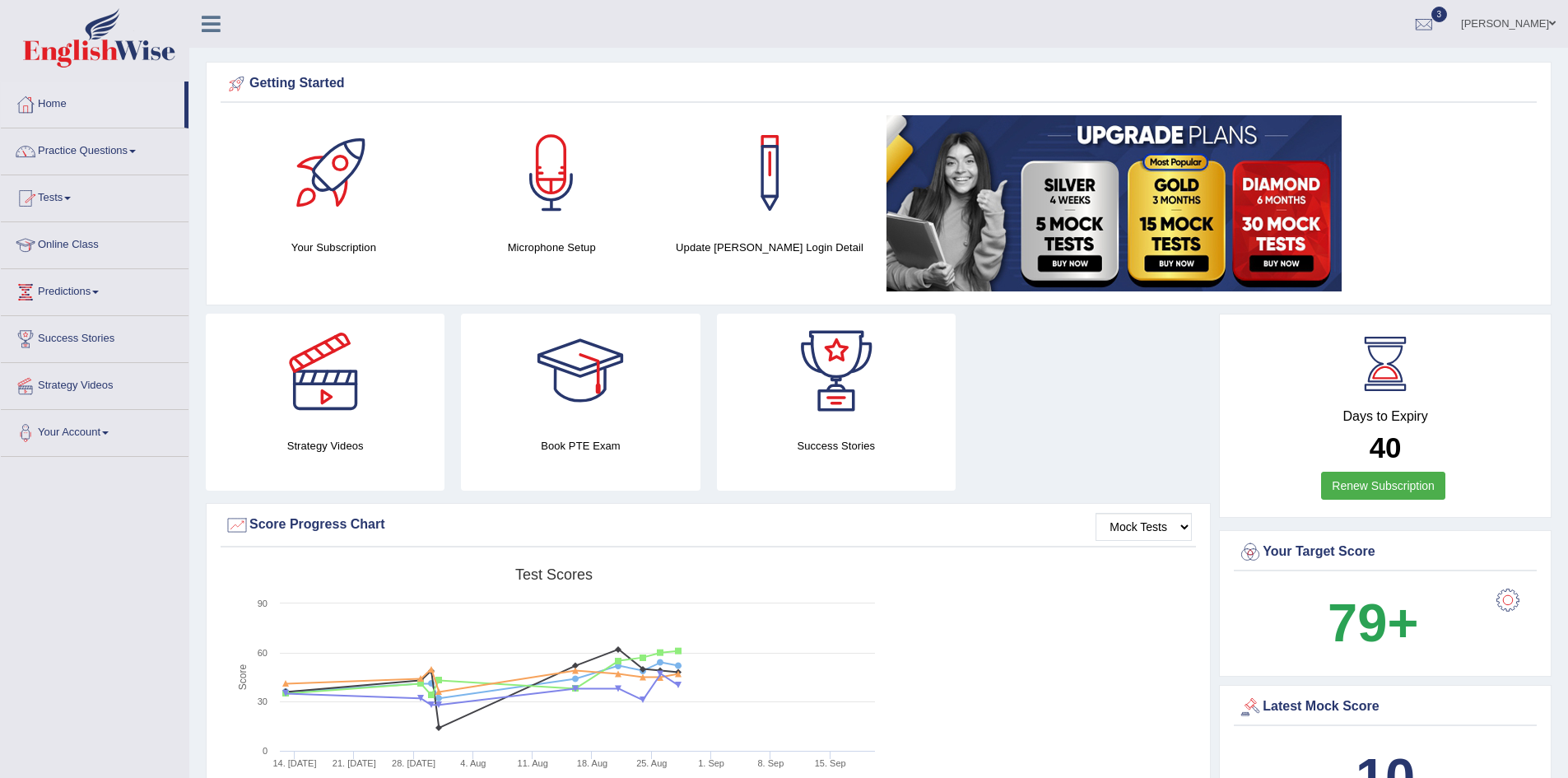
click at [73, 150] on link "Practice Questions" at bounding box center [95, 149] width 188 height 41
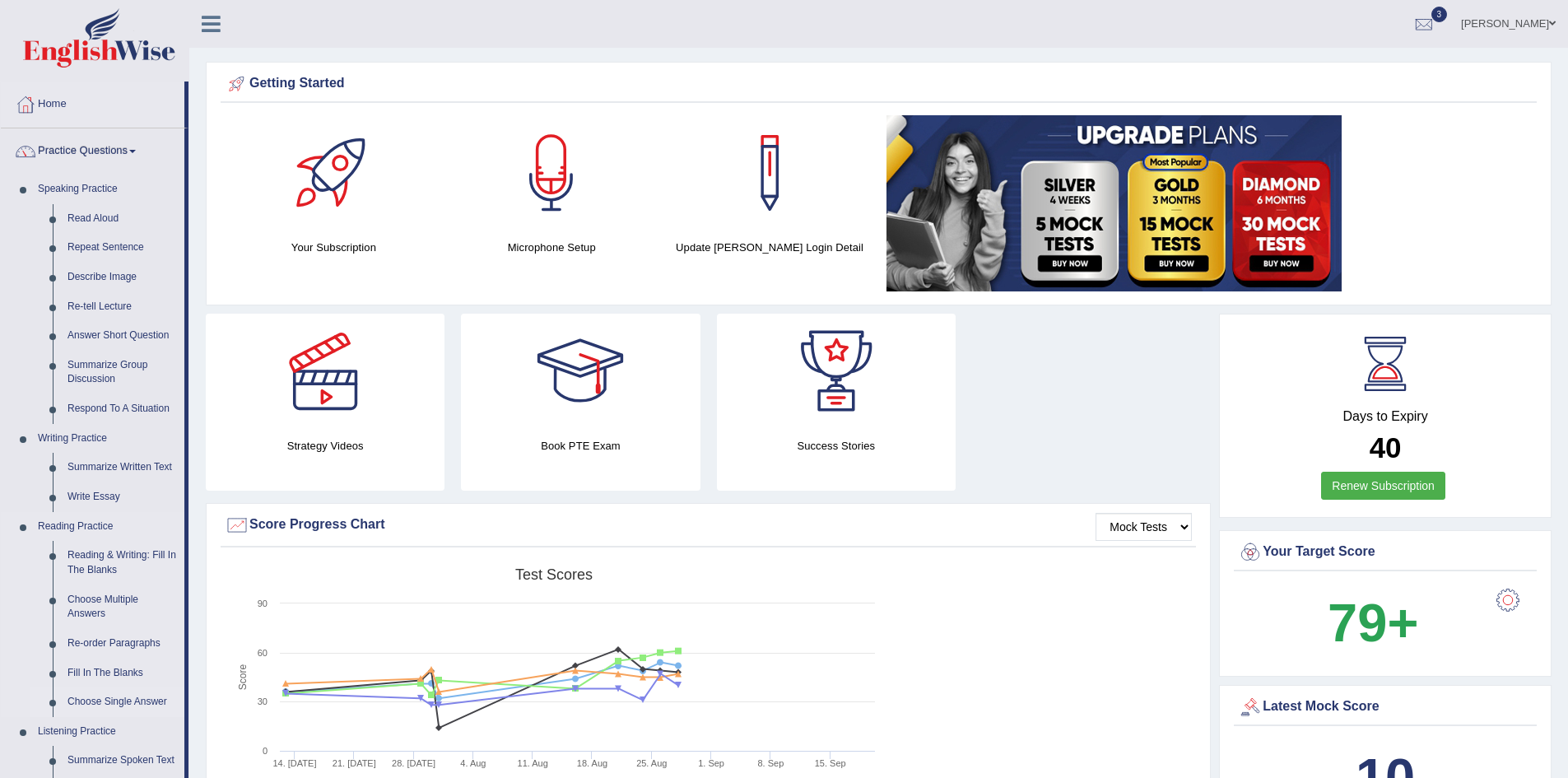
click at [140, 703] on link "Choose Single Answer" at bounding box center [122, 702] width 124 height 30
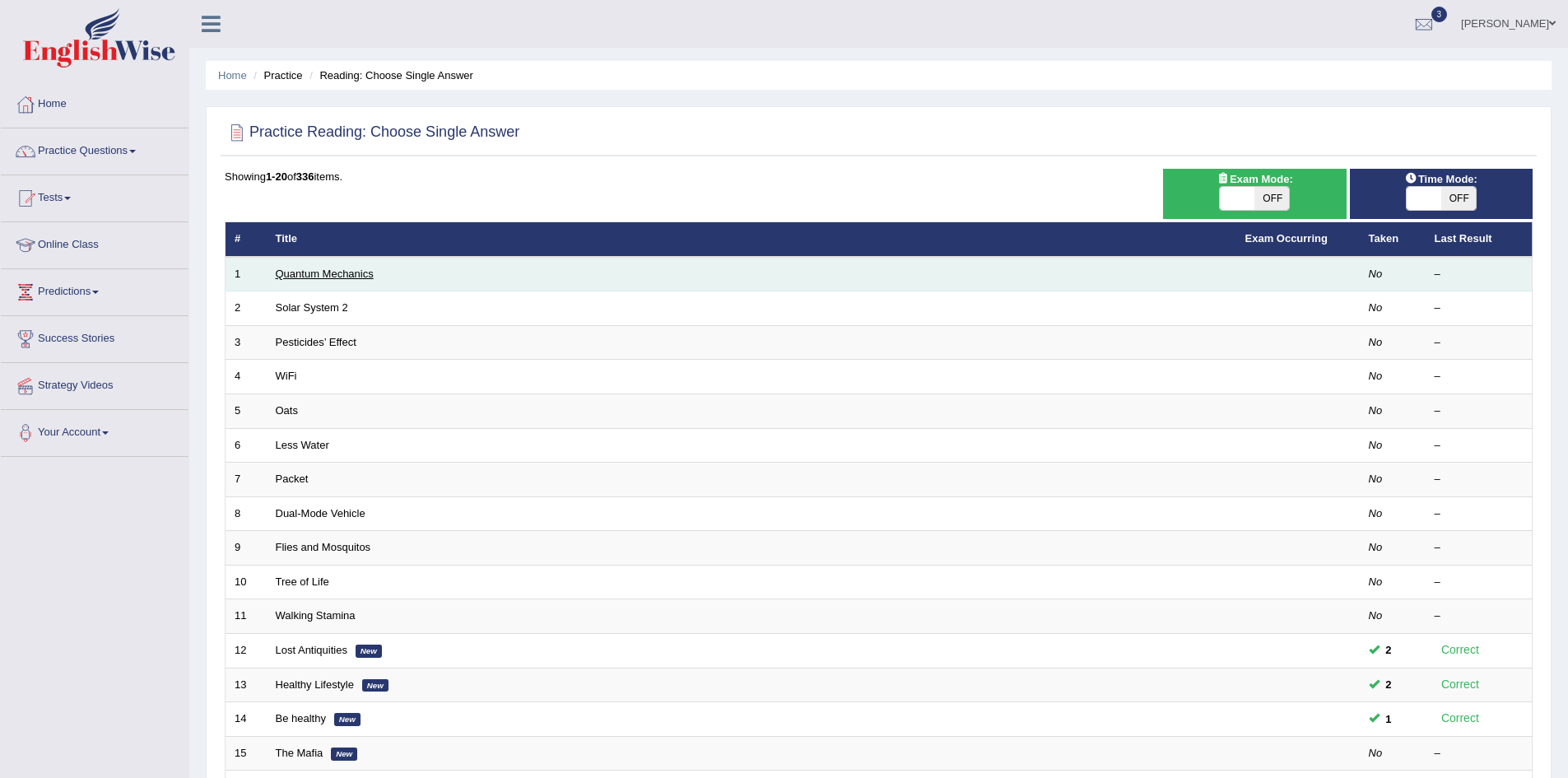
click at [331, 274] on link "Quantum Mechanics" at bounding box center [325, 273] width 98 height 13
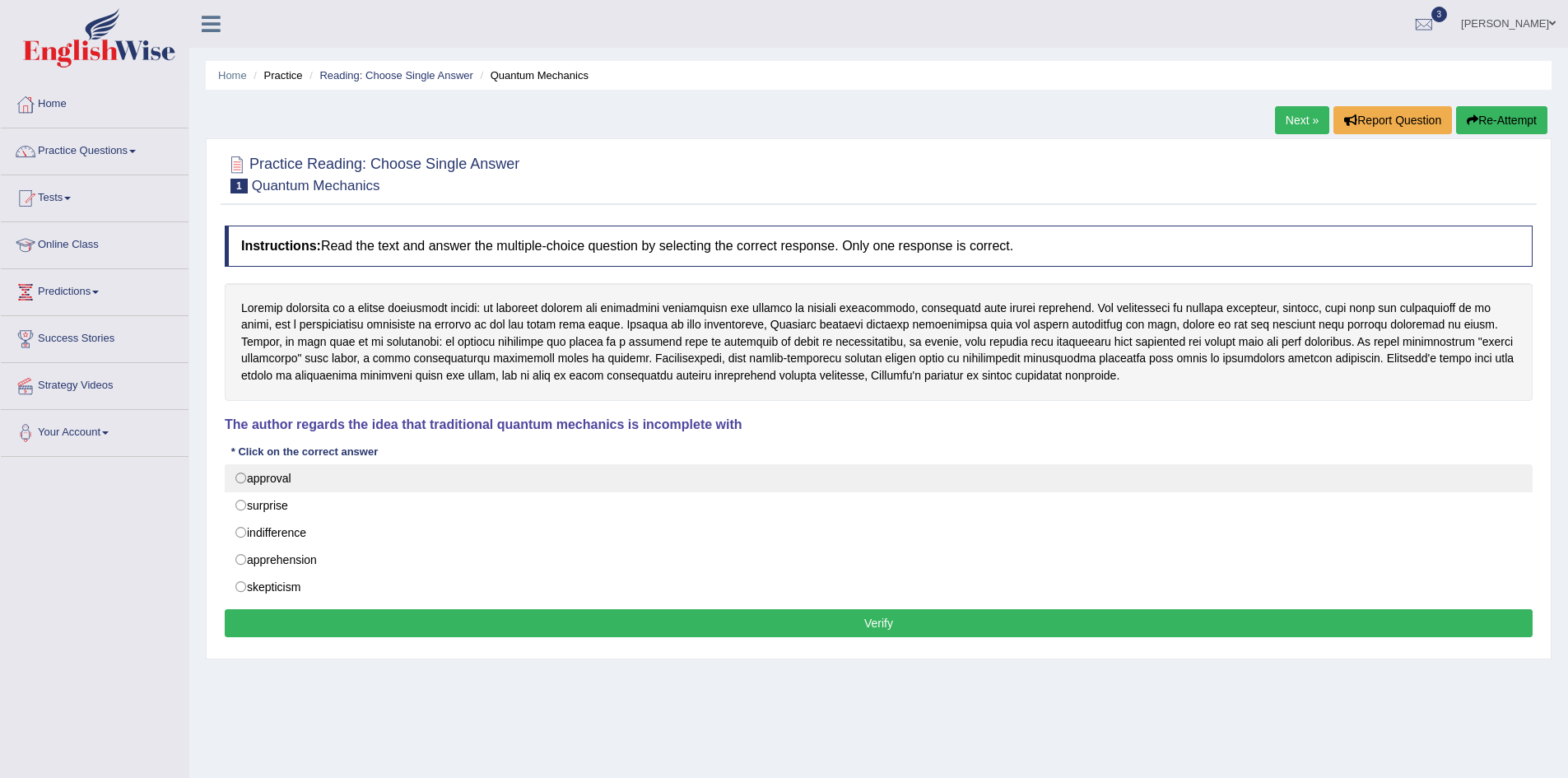
click at [240, 481] on label "approval" at bounding box center [879, 478] width 1308 height 28
radio input "true"
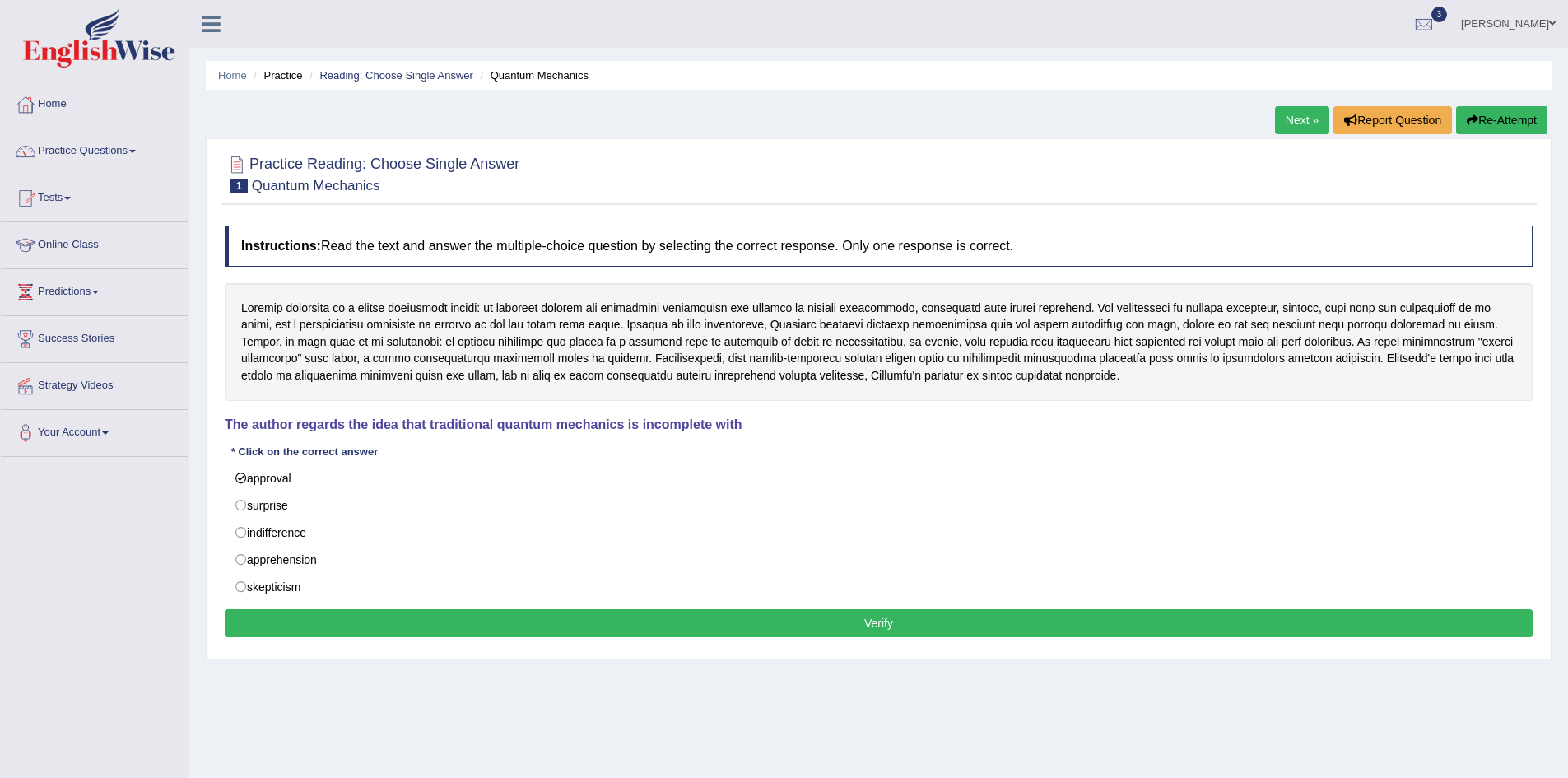
click at [869, 622] on button "Verify" at bounding box center [879, 622] width 1308 height 28
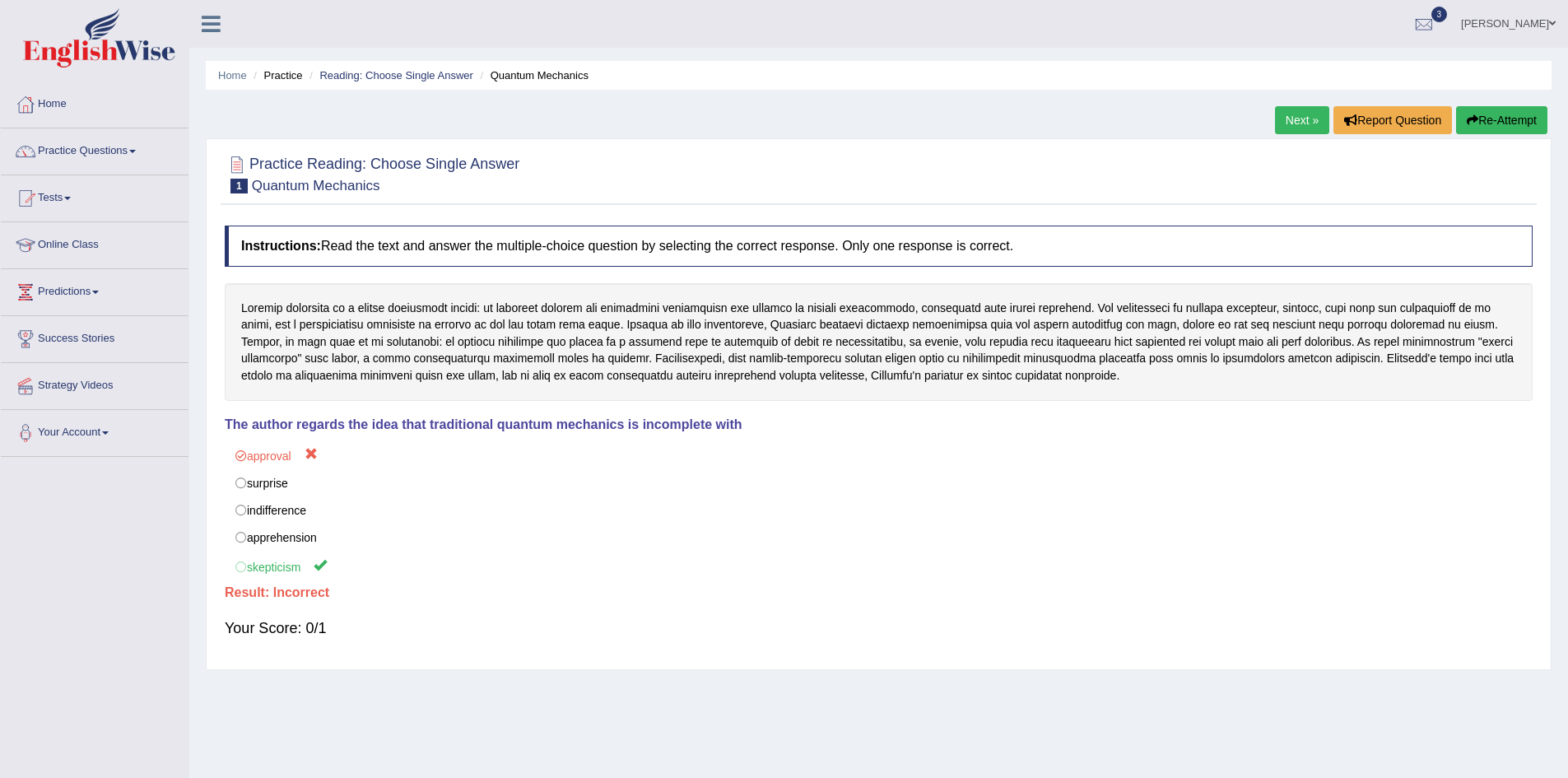
click at [1298, 123] on link "Next »" at bounding box center [1302, 120] width 54 height 28
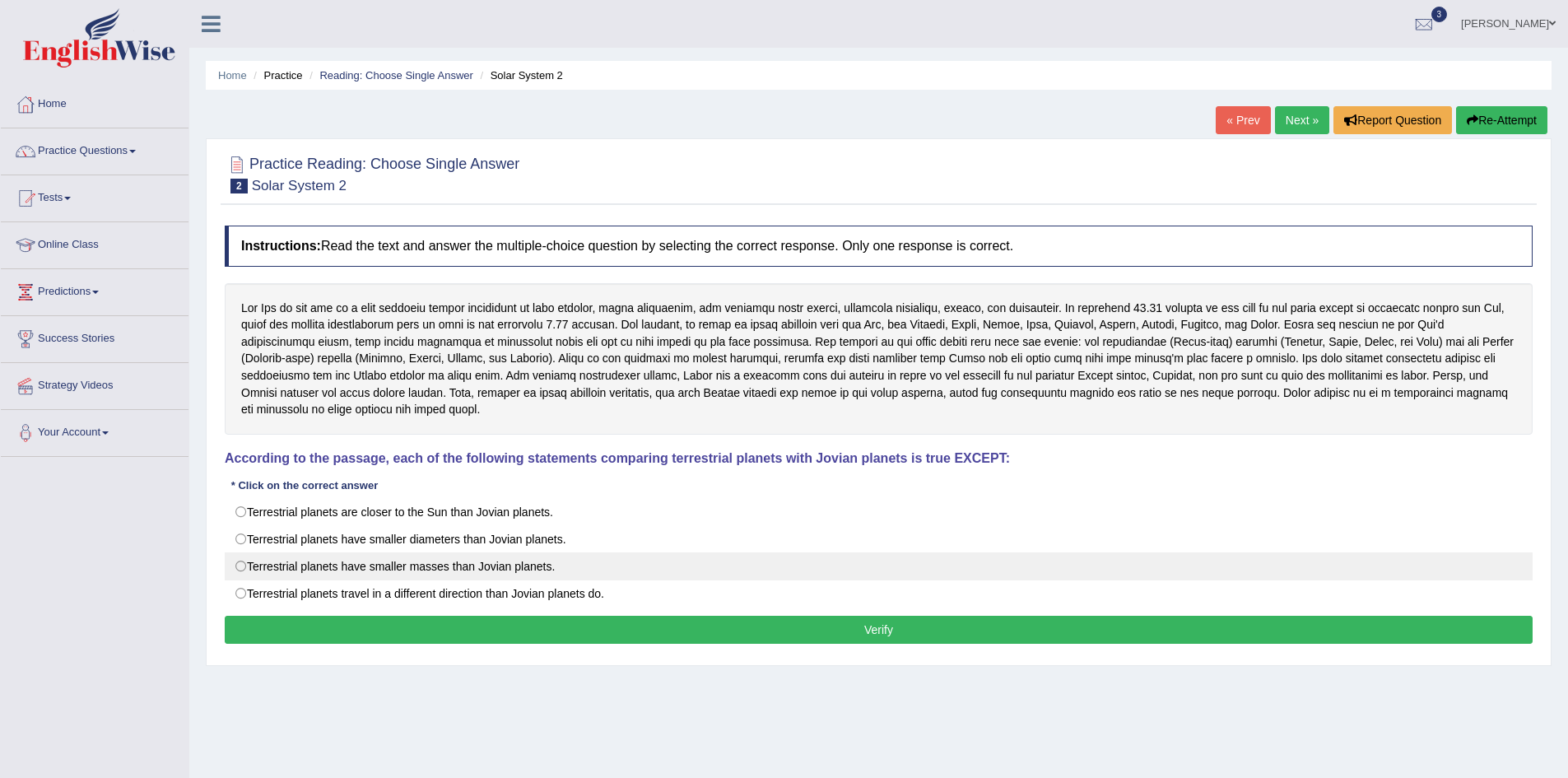
click at [239, 567] on label "Terrestrial planets have smaller masses than Jovian planets." at bounding box center [879, 566] width 1308 height 28
radio input "true"
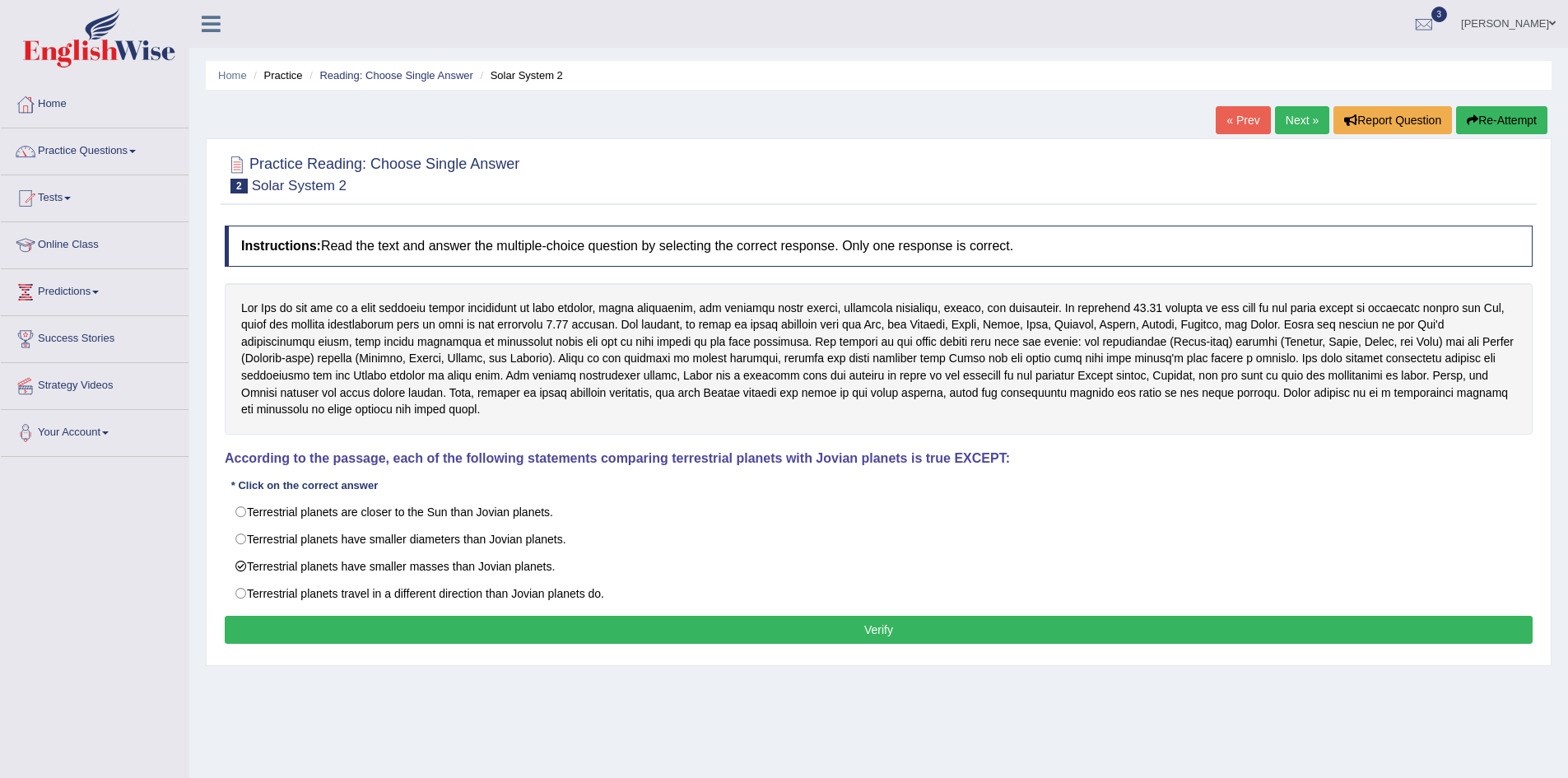
click at [896, 629] on button "Verify" at bounding box center [879, 629] width 1308 height 28
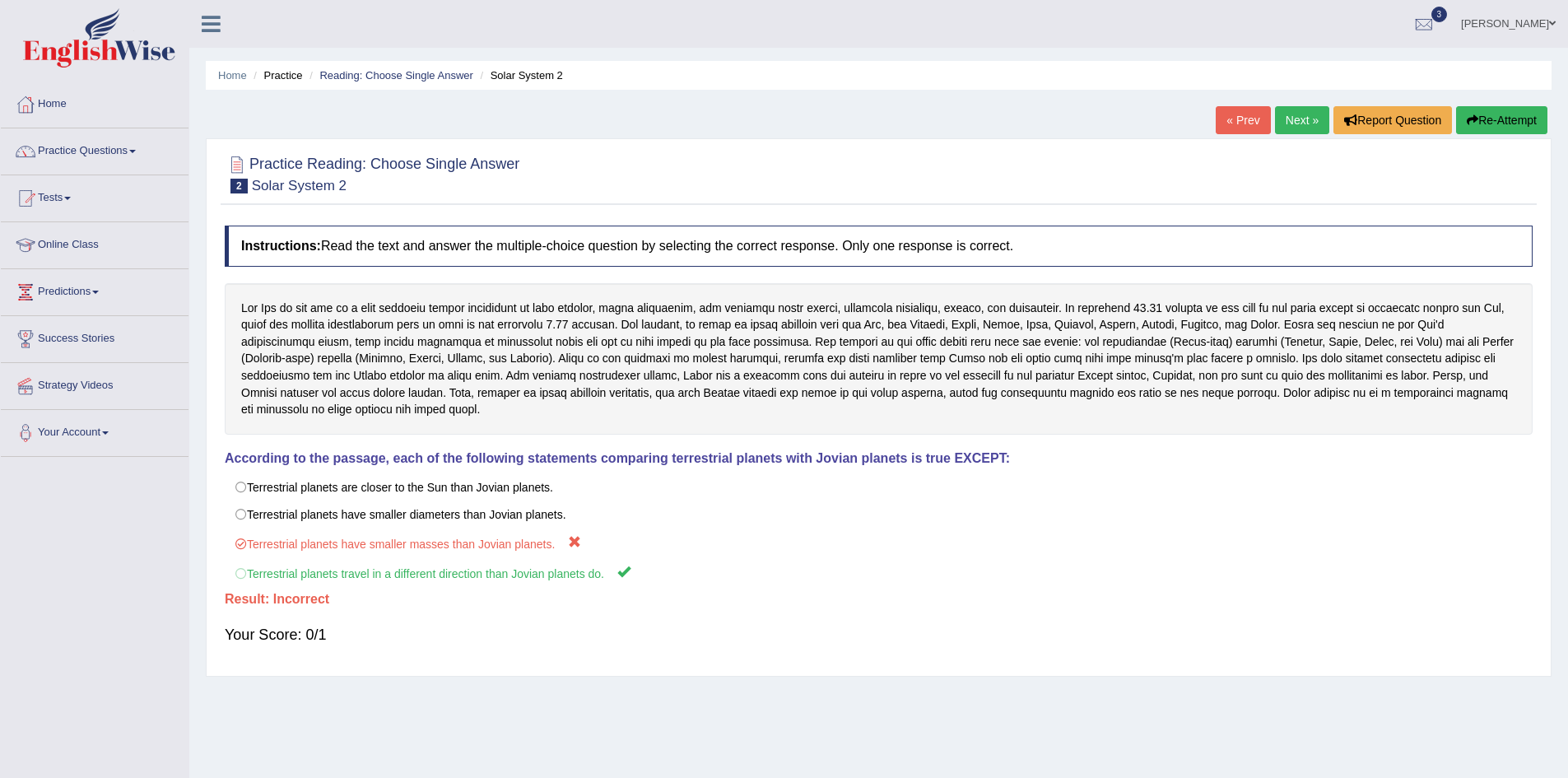
click at [1302, 122] on link "Next »" at bounding box center [1302, 120] width 54 height 28
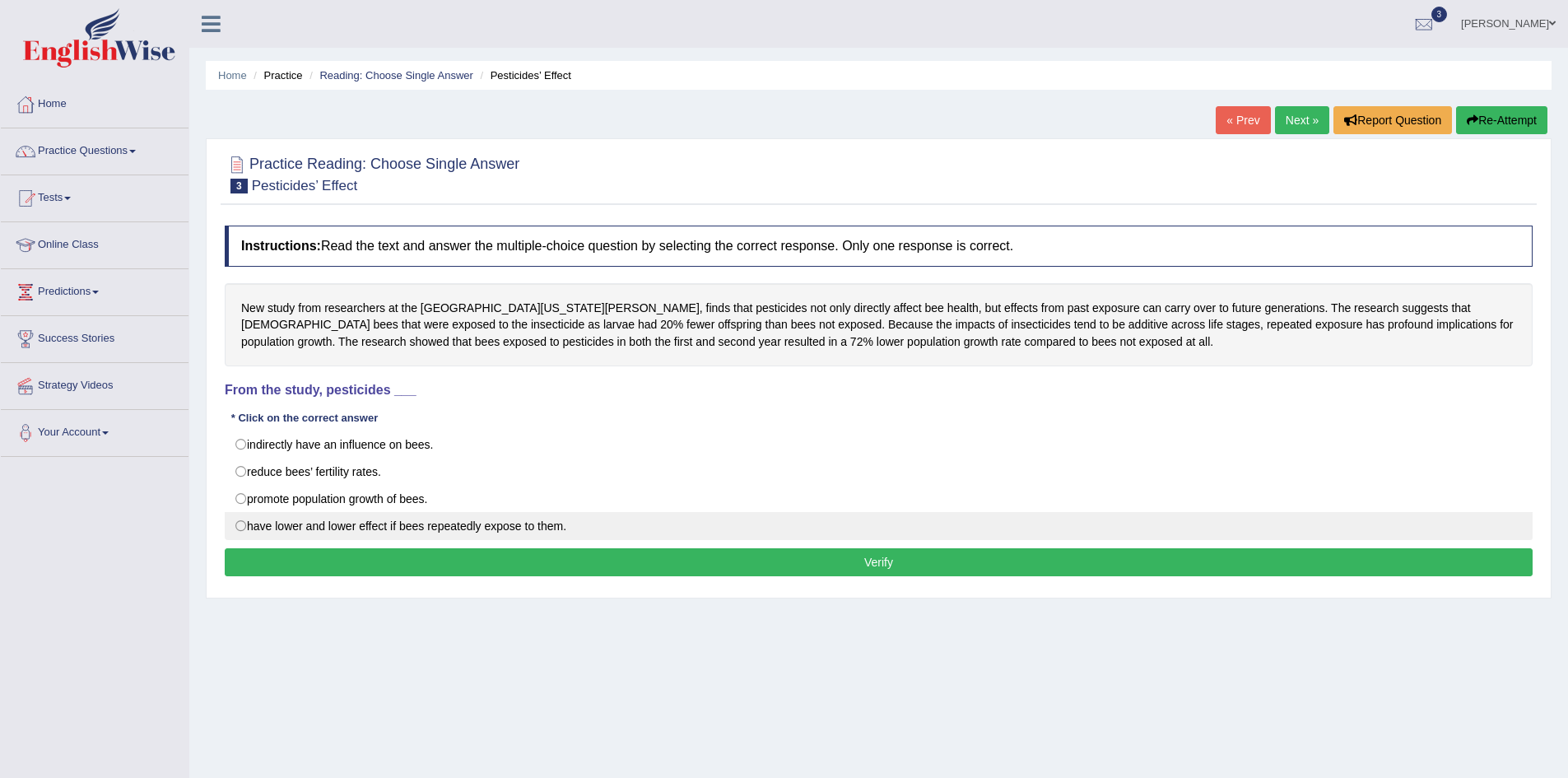
click at [243, 529] on label "have lower and lower effect if bees repeatedly expose to them." at bounding box center [879, 525] width 1308 height 28
radio input "true"
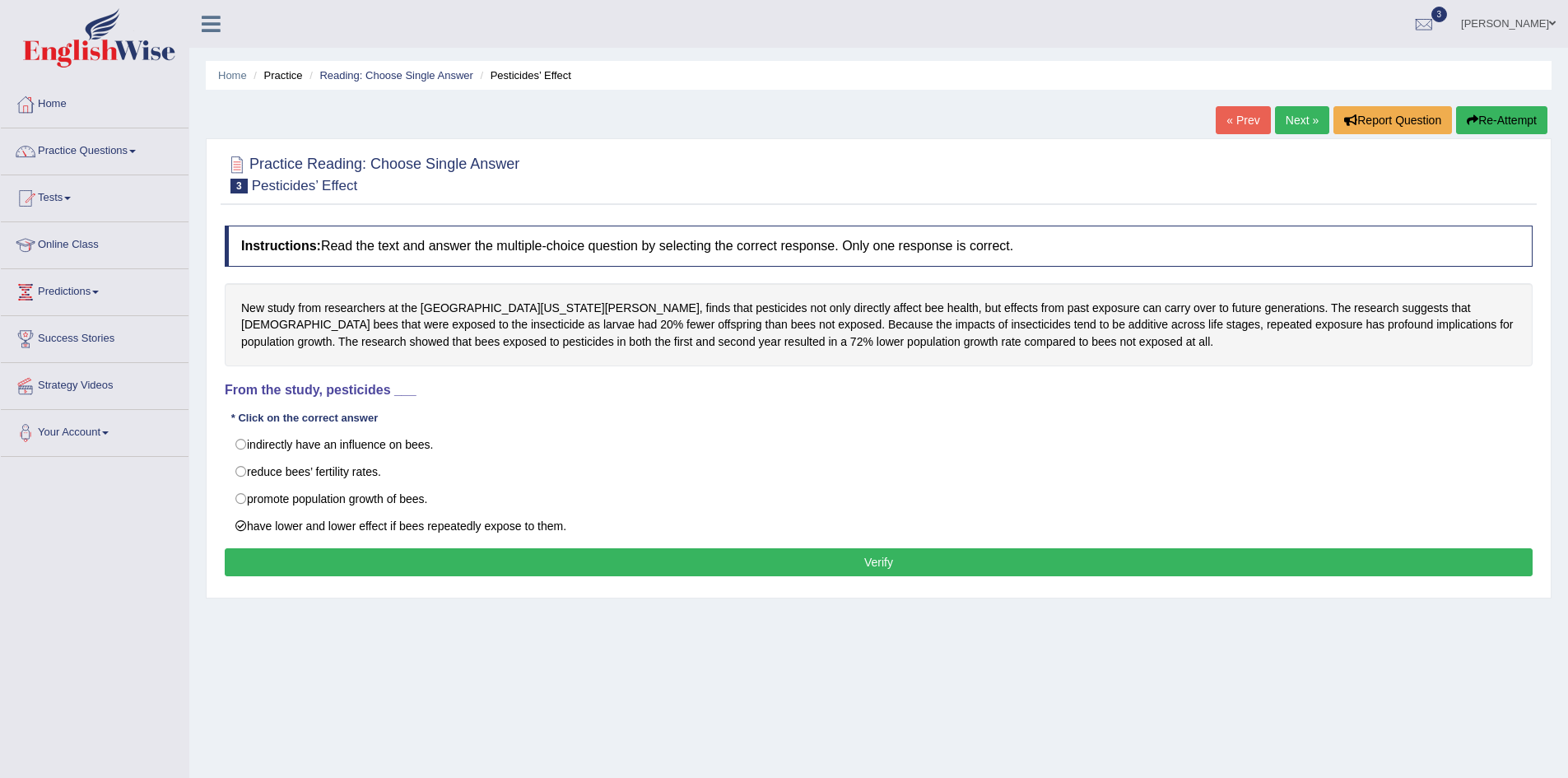
click at [867, 562] on button "Verify" at bounding box center [879, 562] width 1308 height 28
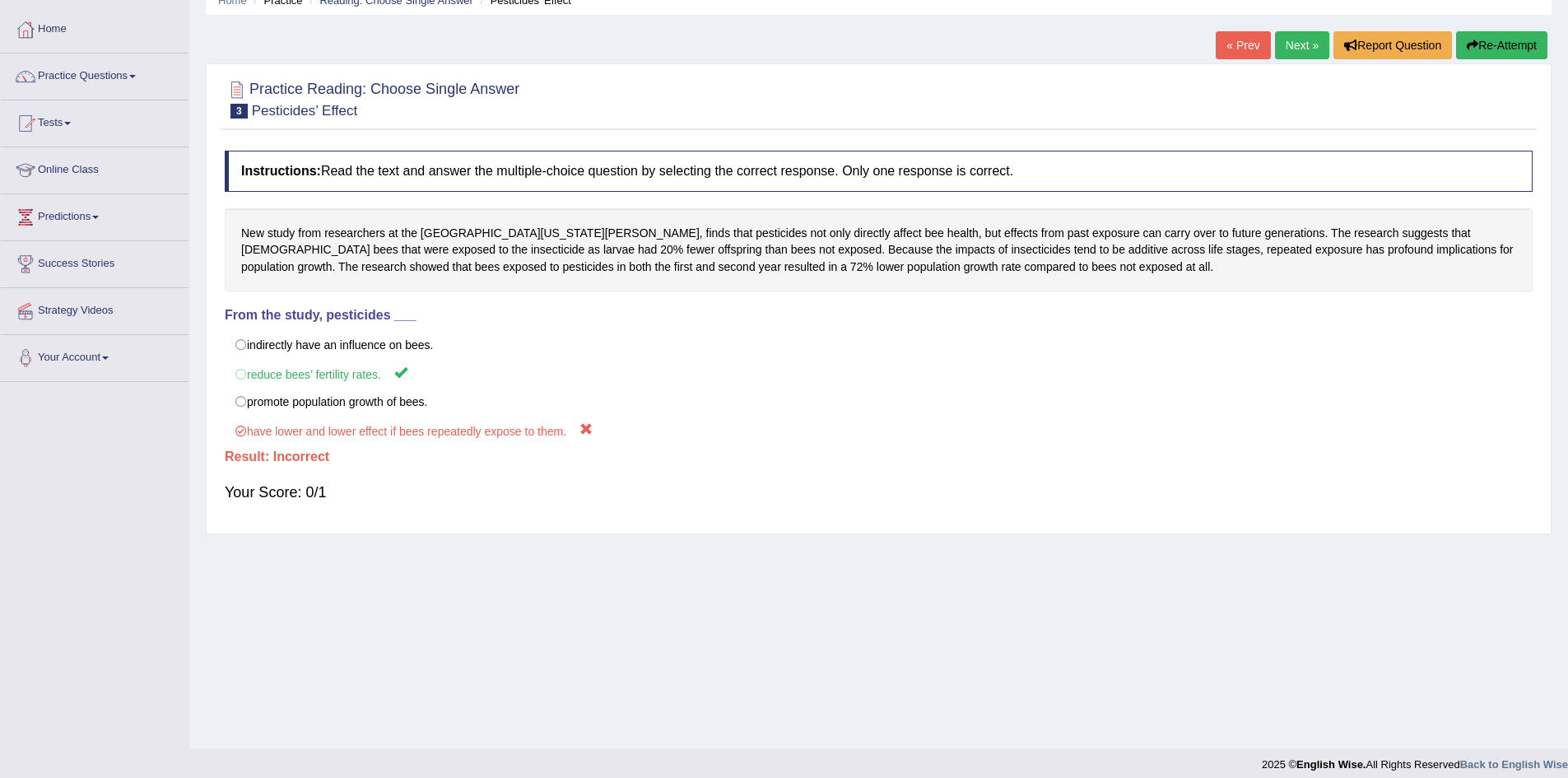
scroll to position [86, 0]
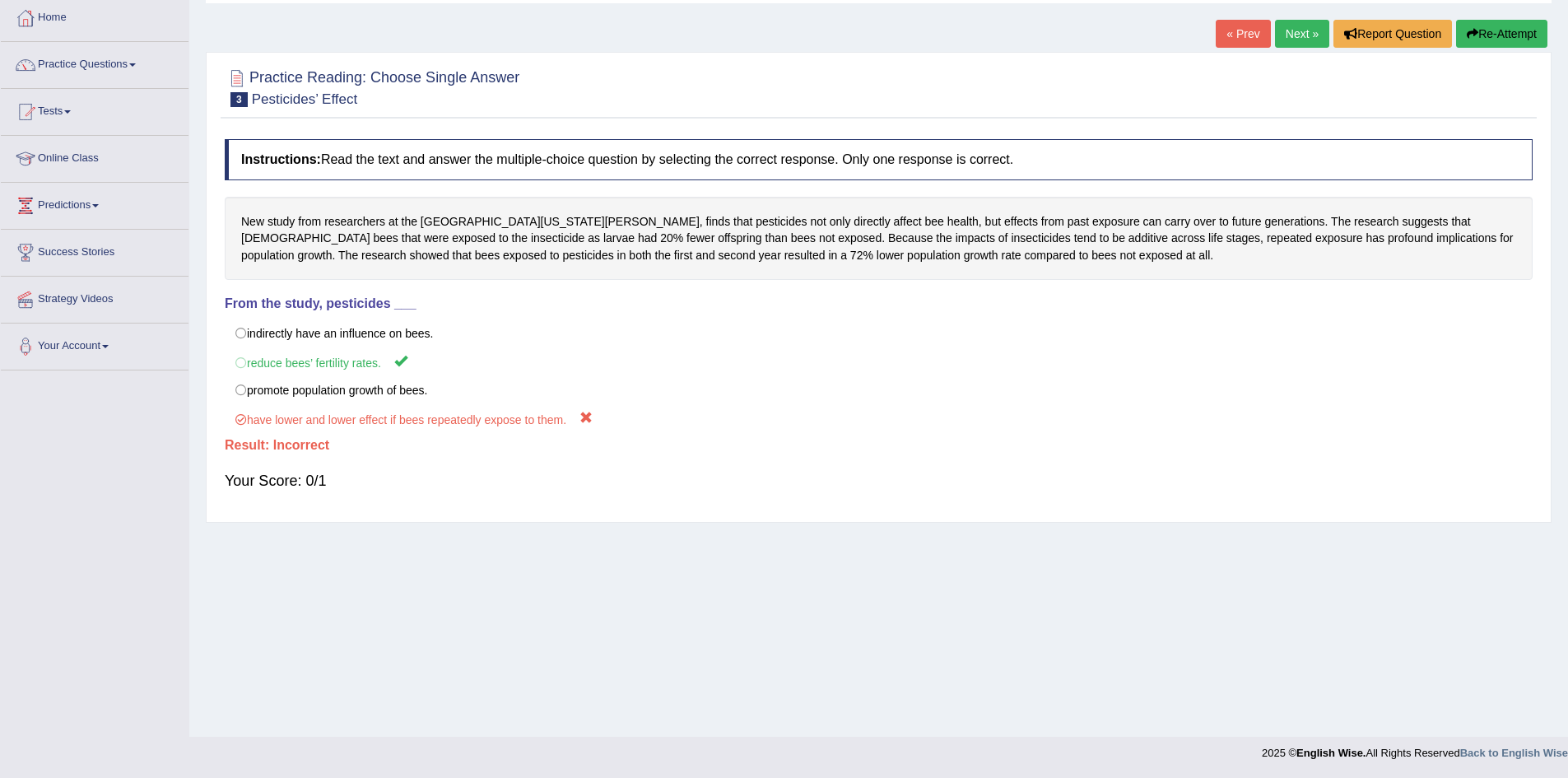
click at [1302, 27] on link "Next »" at bounding box center [1302, 33] width 54 height 28
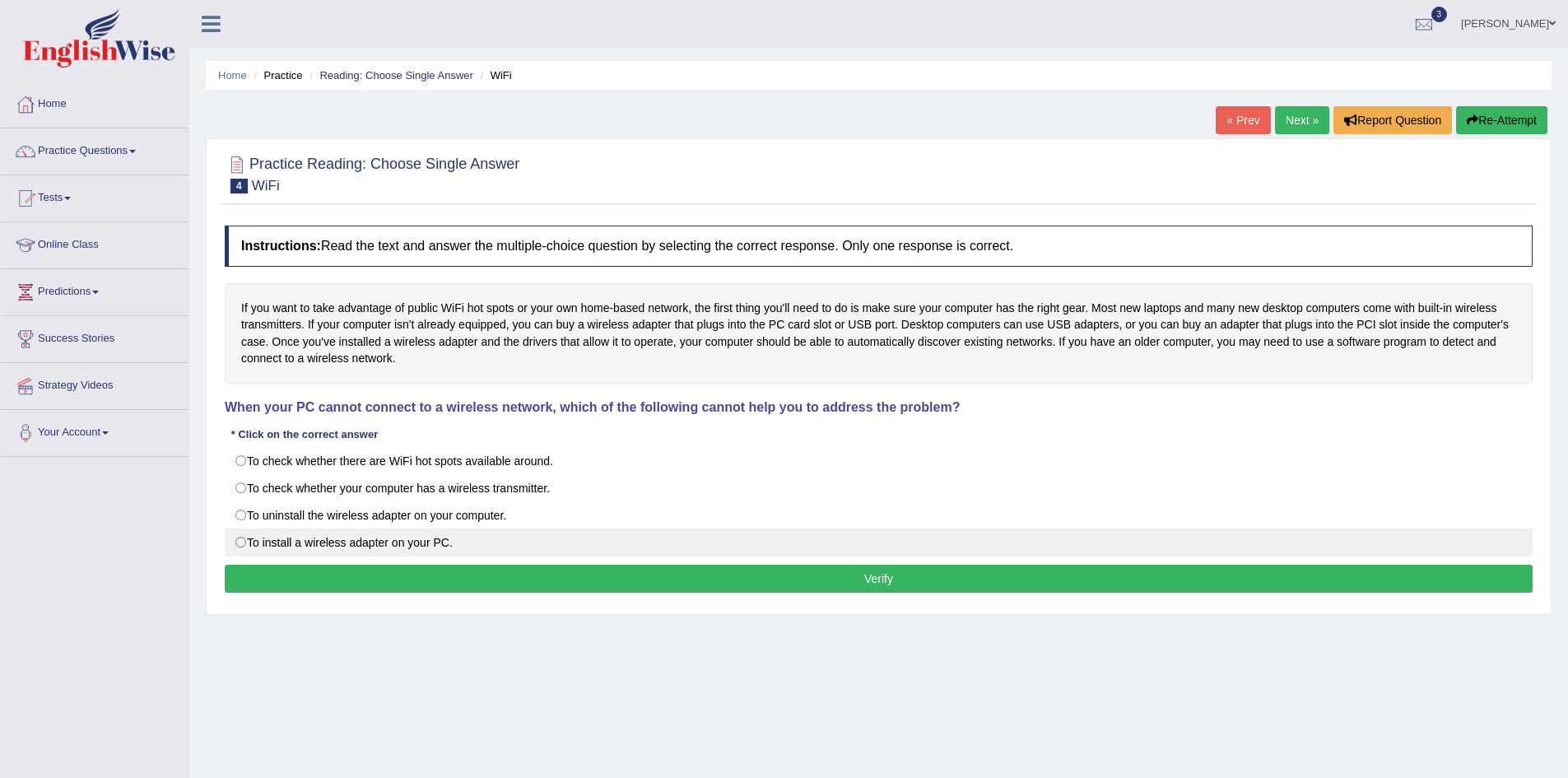
click at [242, 548] on label "To install a wireless adapter on your PC." at bounding box center [879, 542] width 1308 height 28
radio input "true"
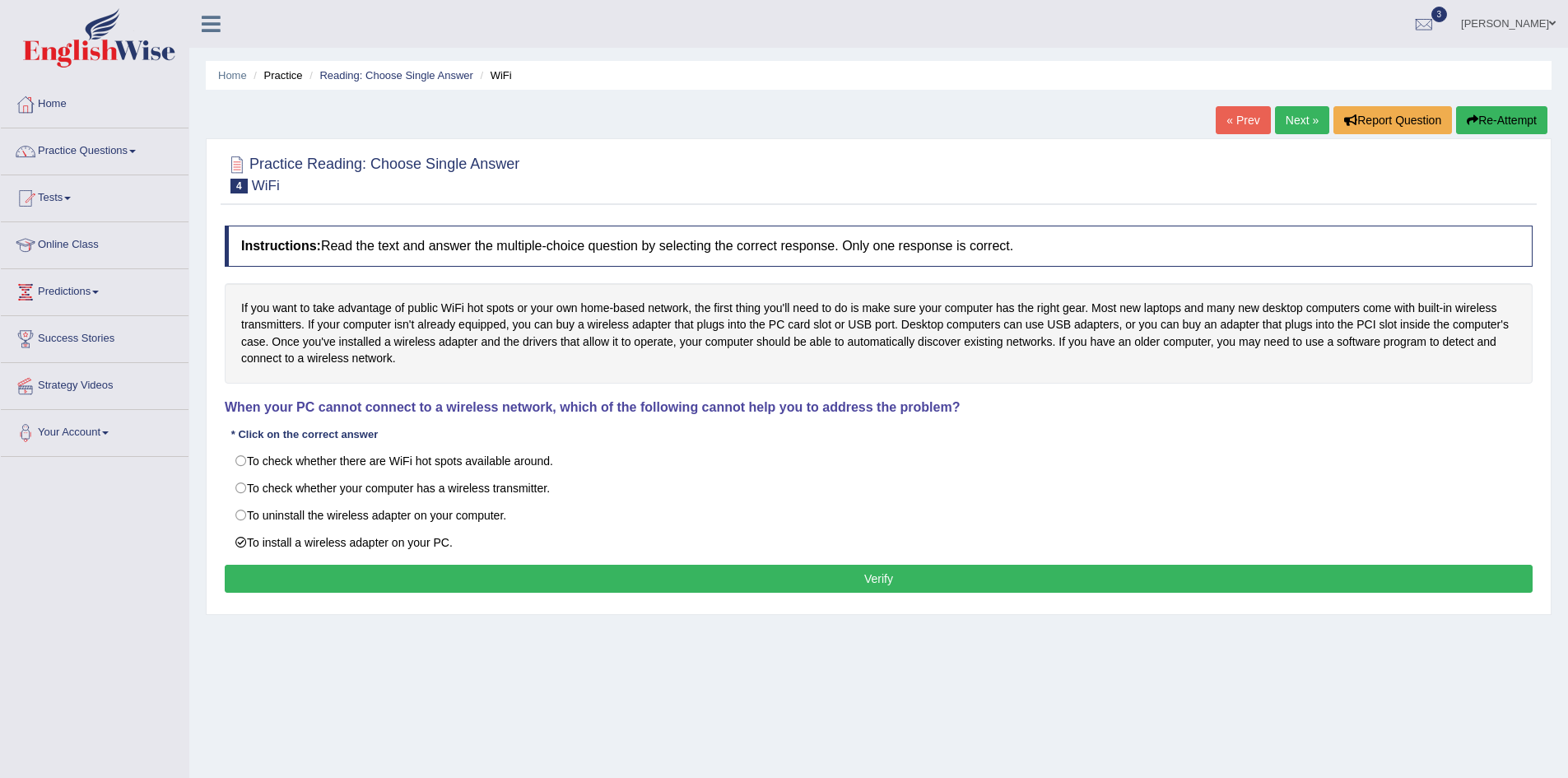
click at [906, 593] on button "Verify" at bounding box center [879, 578] width 1308 height 28
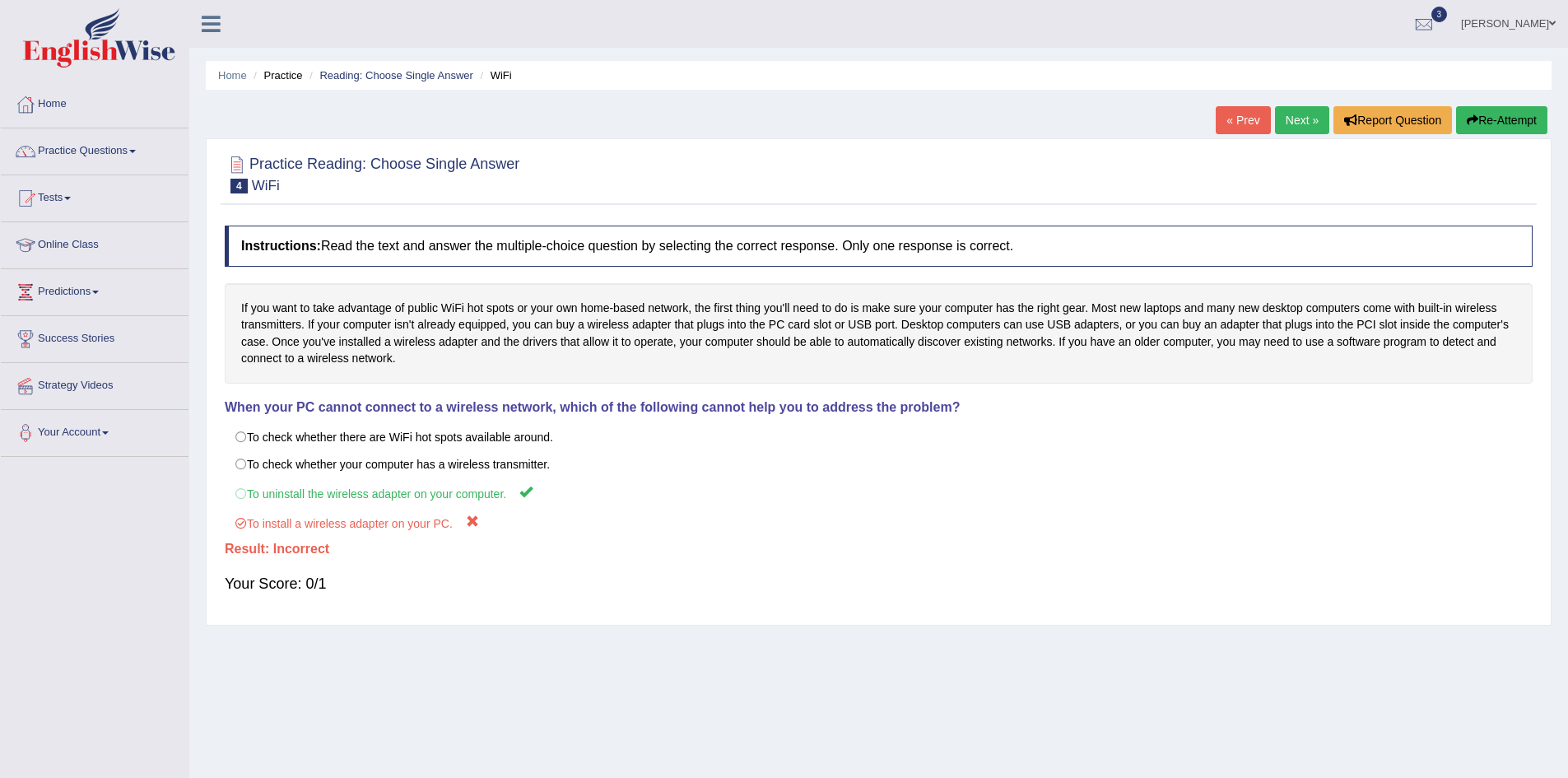
click at [1298, 113] on link "Next »" at bounding box center [1302, 120] width 54 height 28
